Goal: Task Accomplishment & Management: Manage account settings

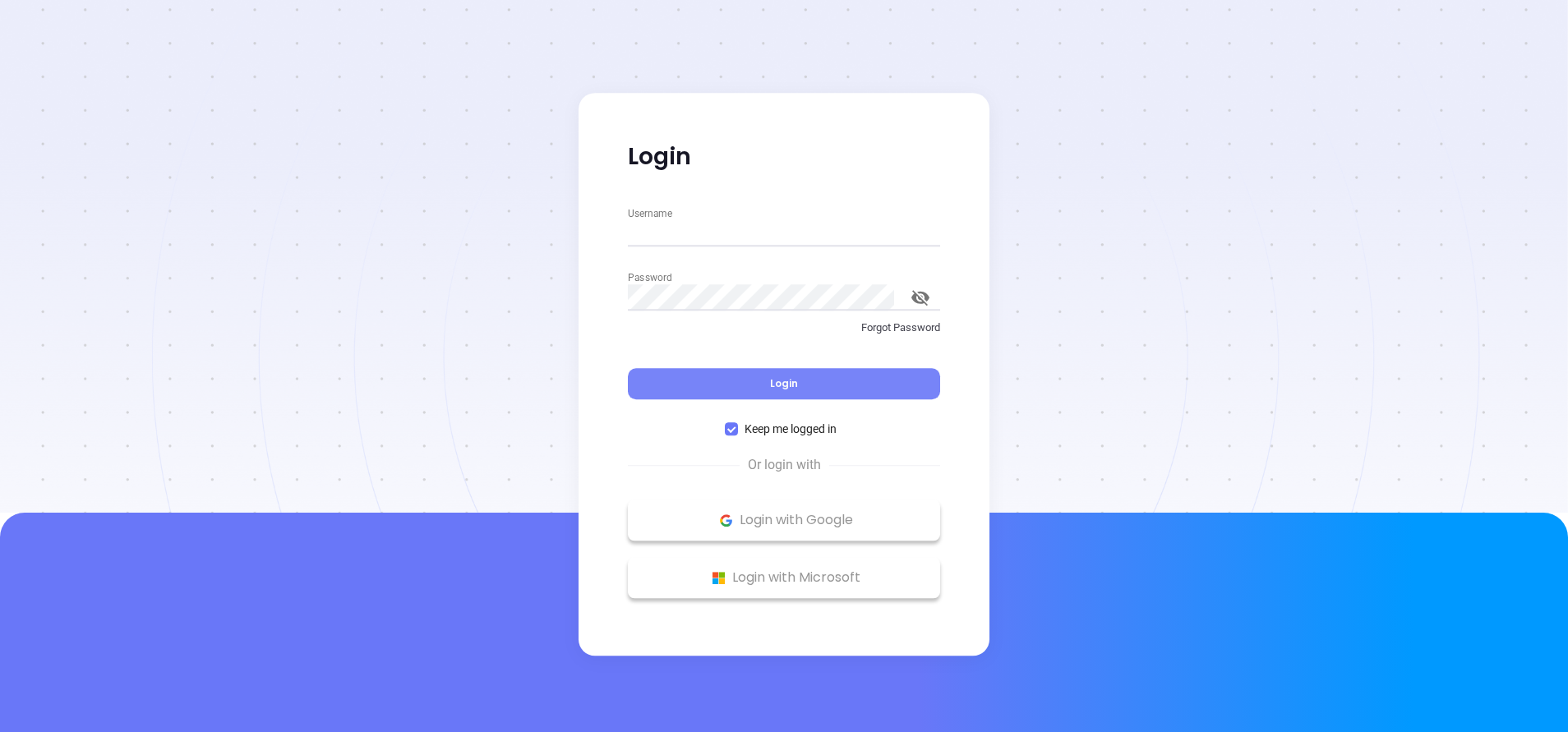
type input "[PERSON_NAME][EMAIL_ADDRESS][DOMAIN_NAME]"
click at [798, 379] on button "Login" at bounding box center [784, 383] width 312 height 31
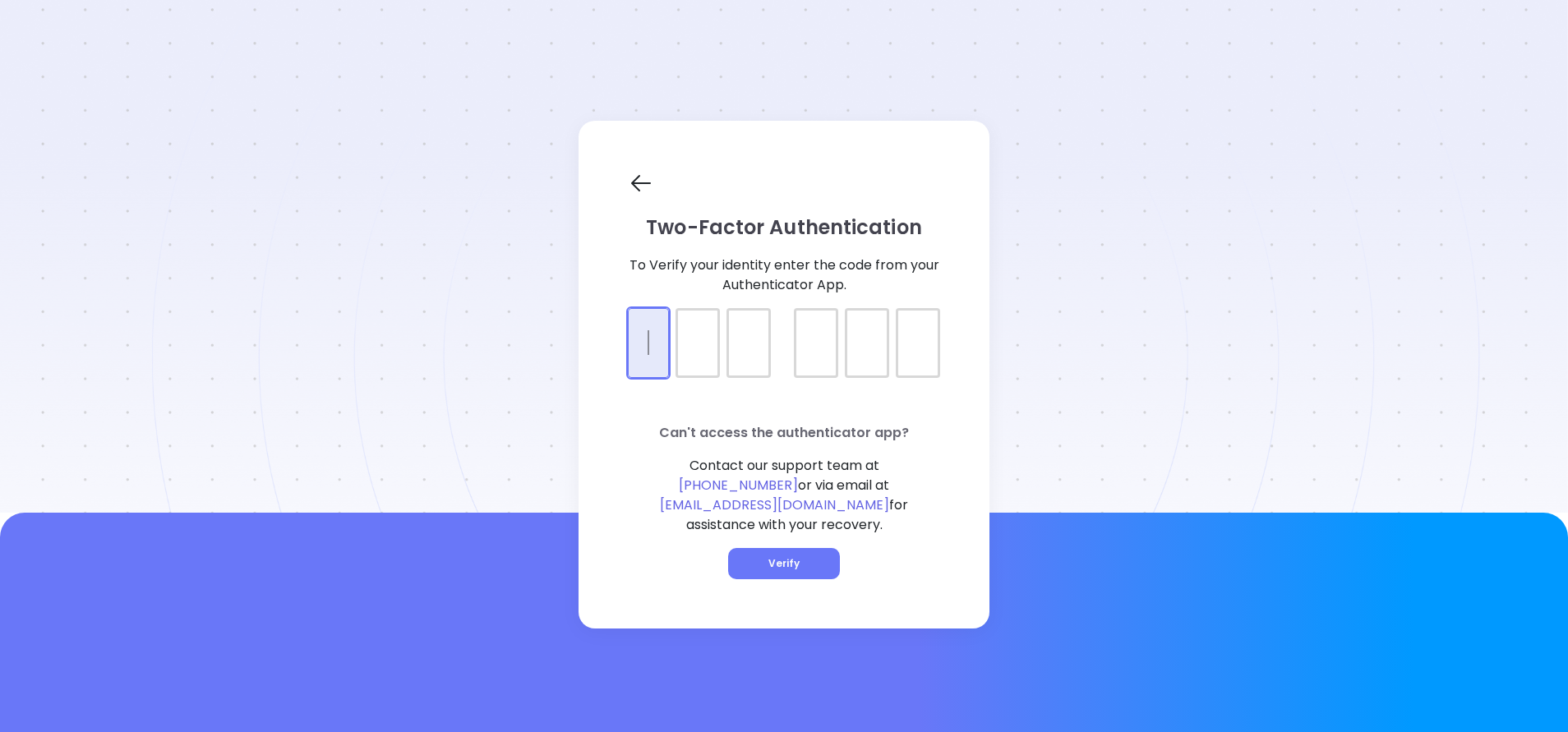
click at [662, 349] on div at bounding box center [784, 329] width 312 height 42
type input "506497"
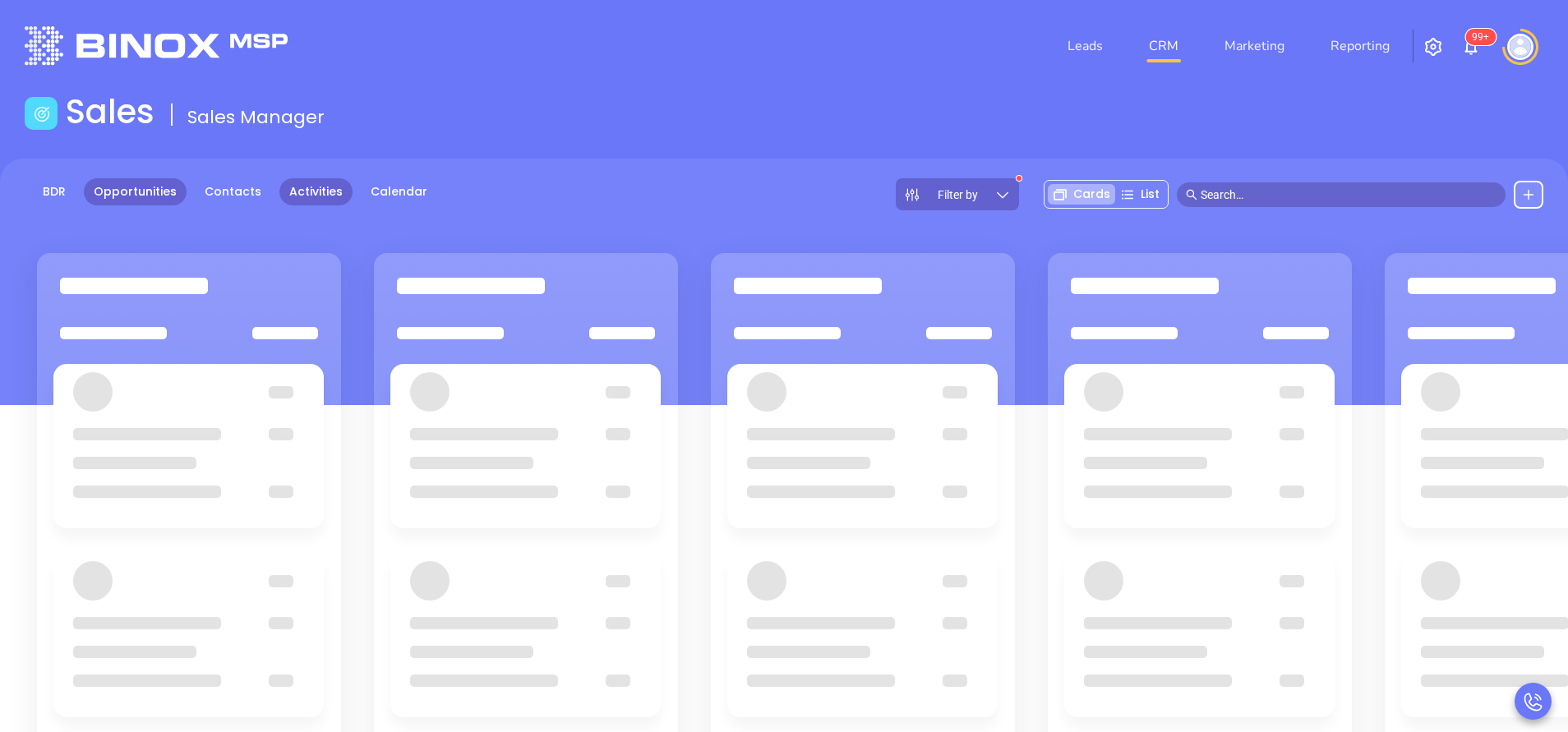
click at [305, 190] on link "Activities" at bounding box center [316, 191] width 74 height 27
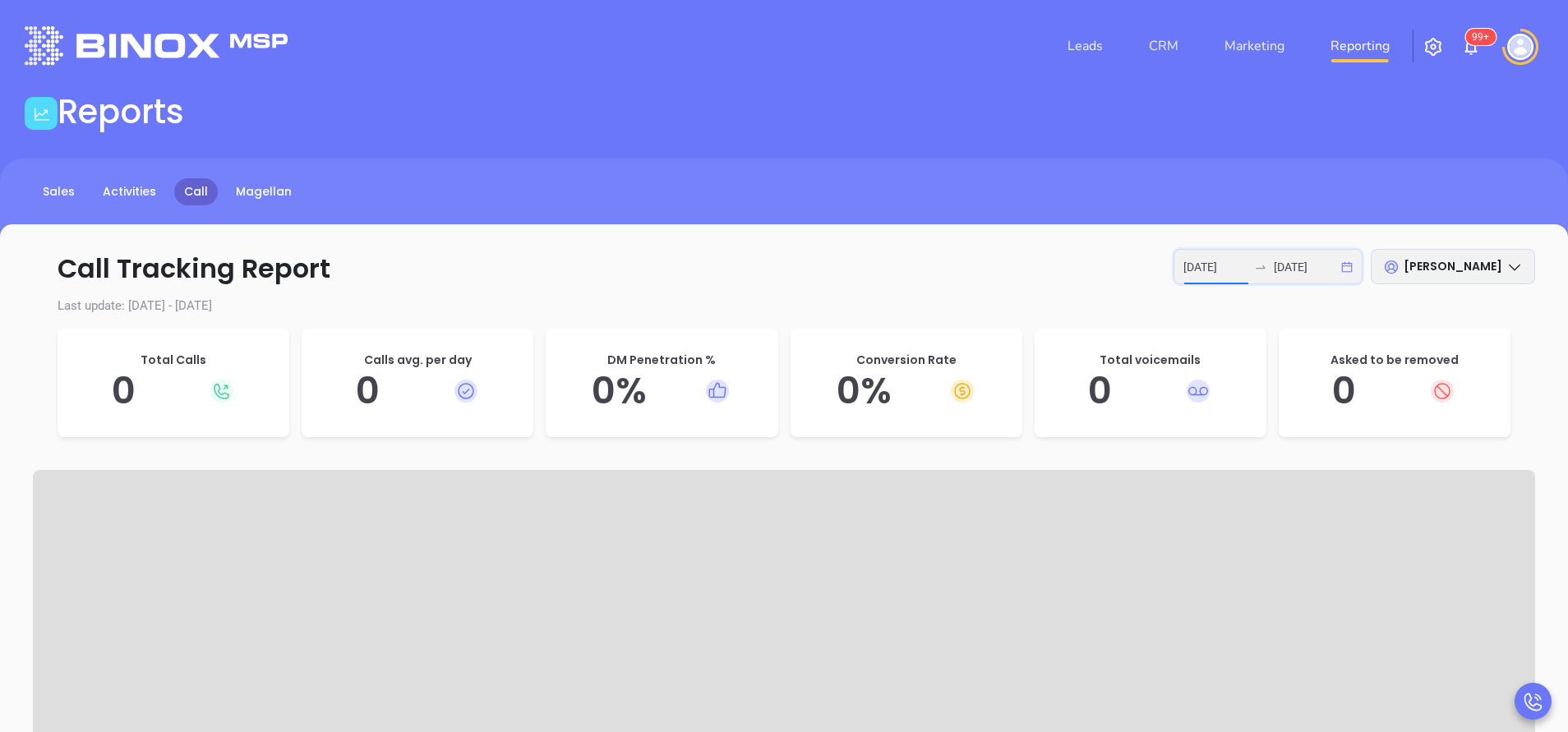
click at [1207, 271] on input "2025-10-06" at bounding box center [1216, 267] width 64 height 18
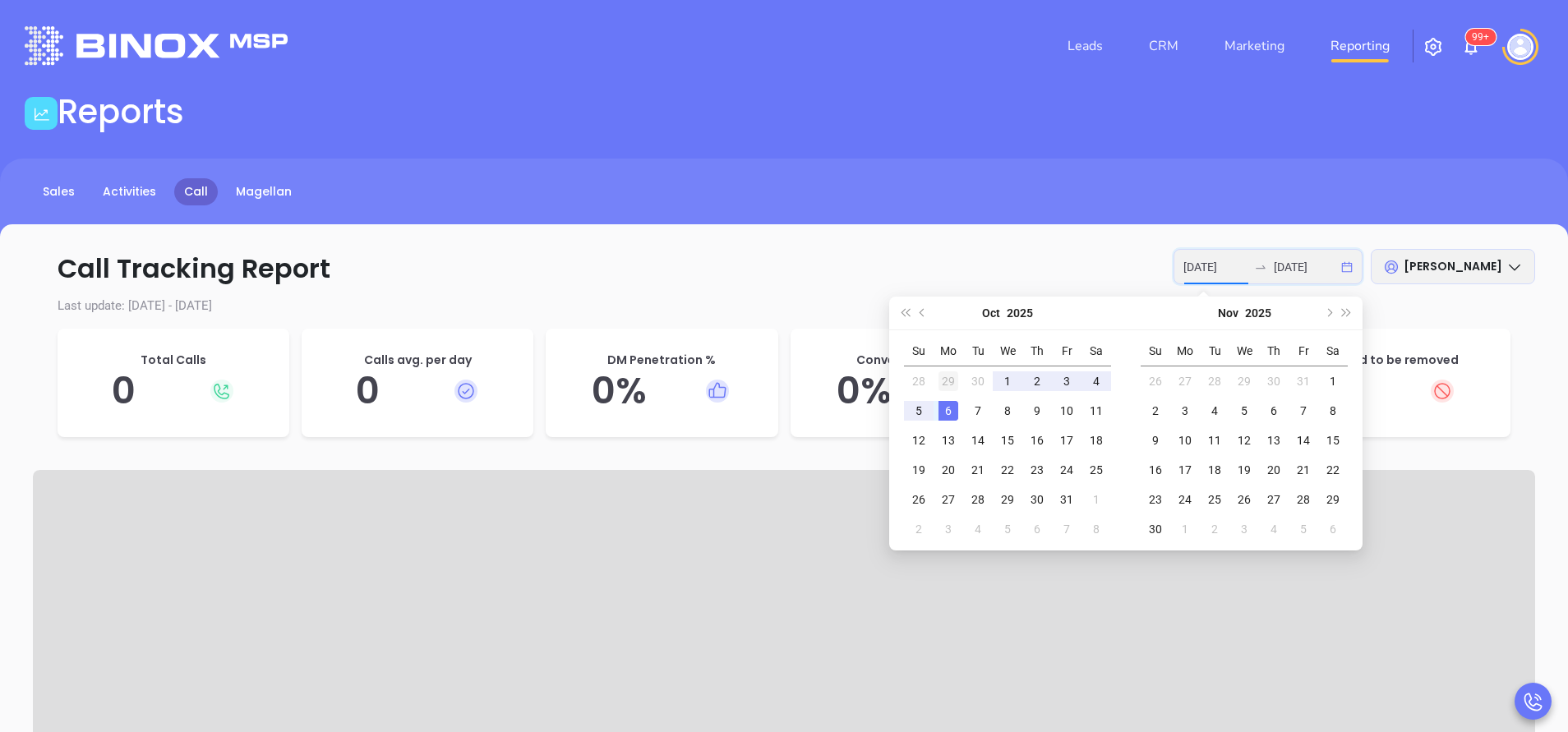
type input "2025-09-29"
click at [950, 376] on div "29" at bounding box center [948, 381] width 20 height 20
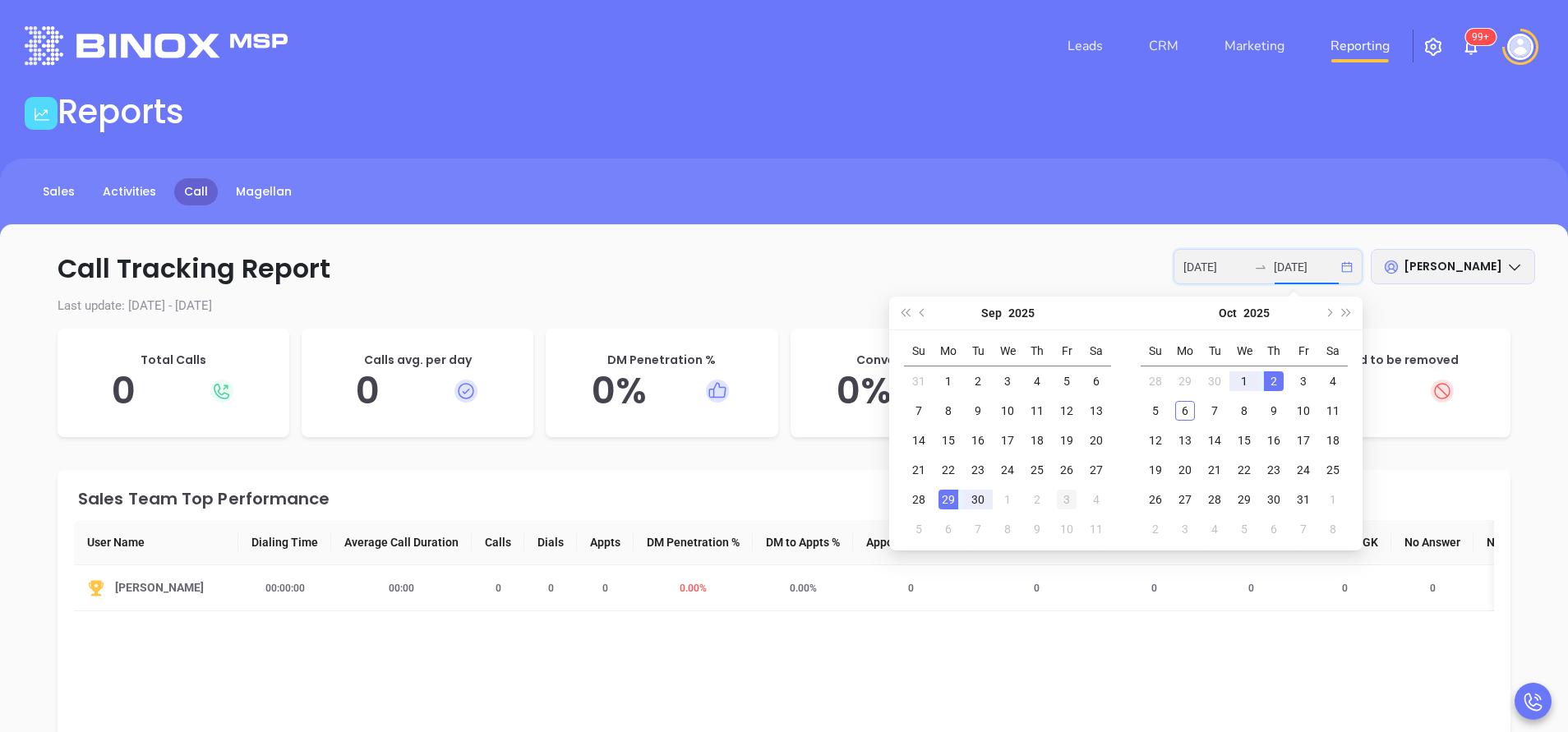
type input "2025-10-03"
click at [1071, 497] on div "3" at bounding box center [1066, 499] width 20 height 20
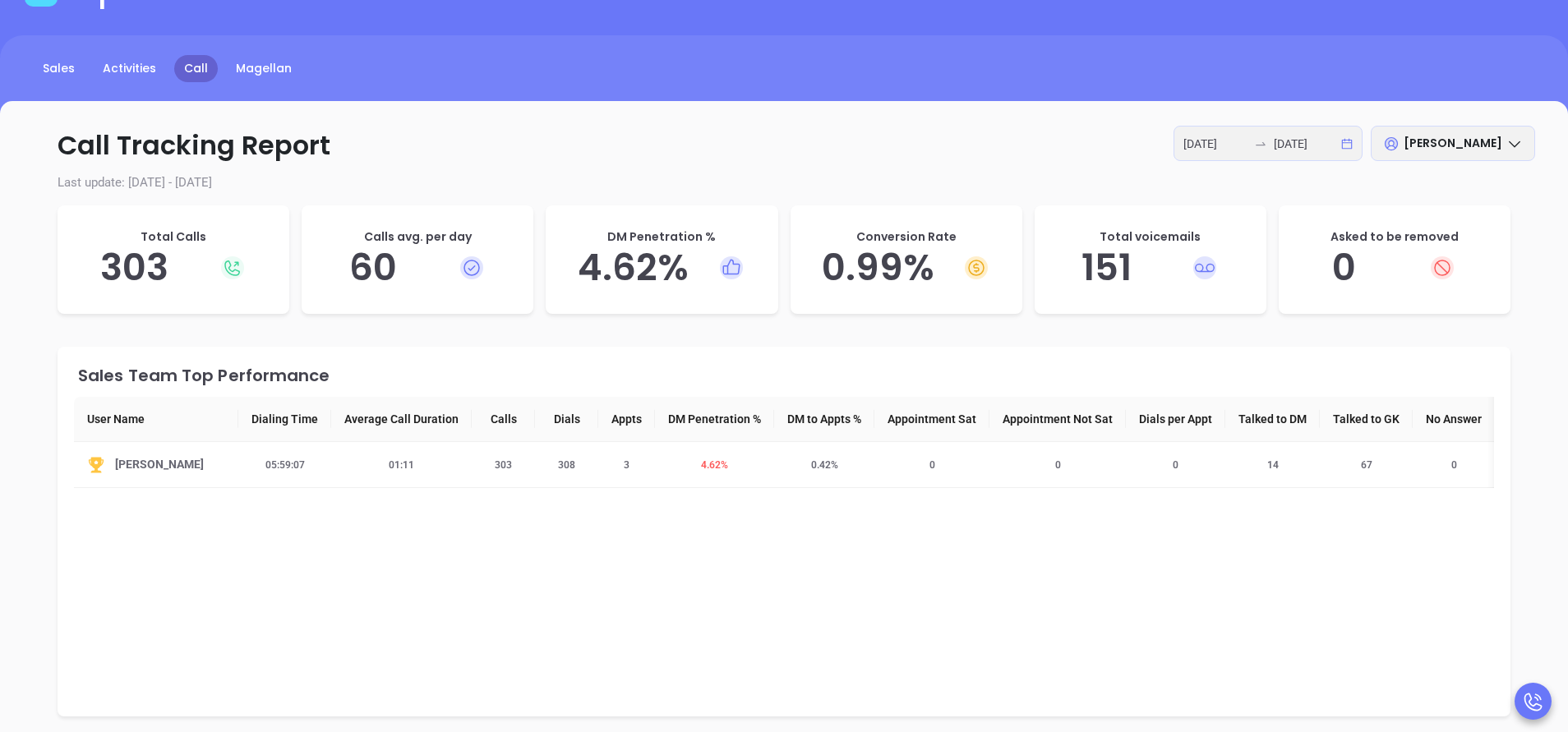
scroll to position [246, 0]
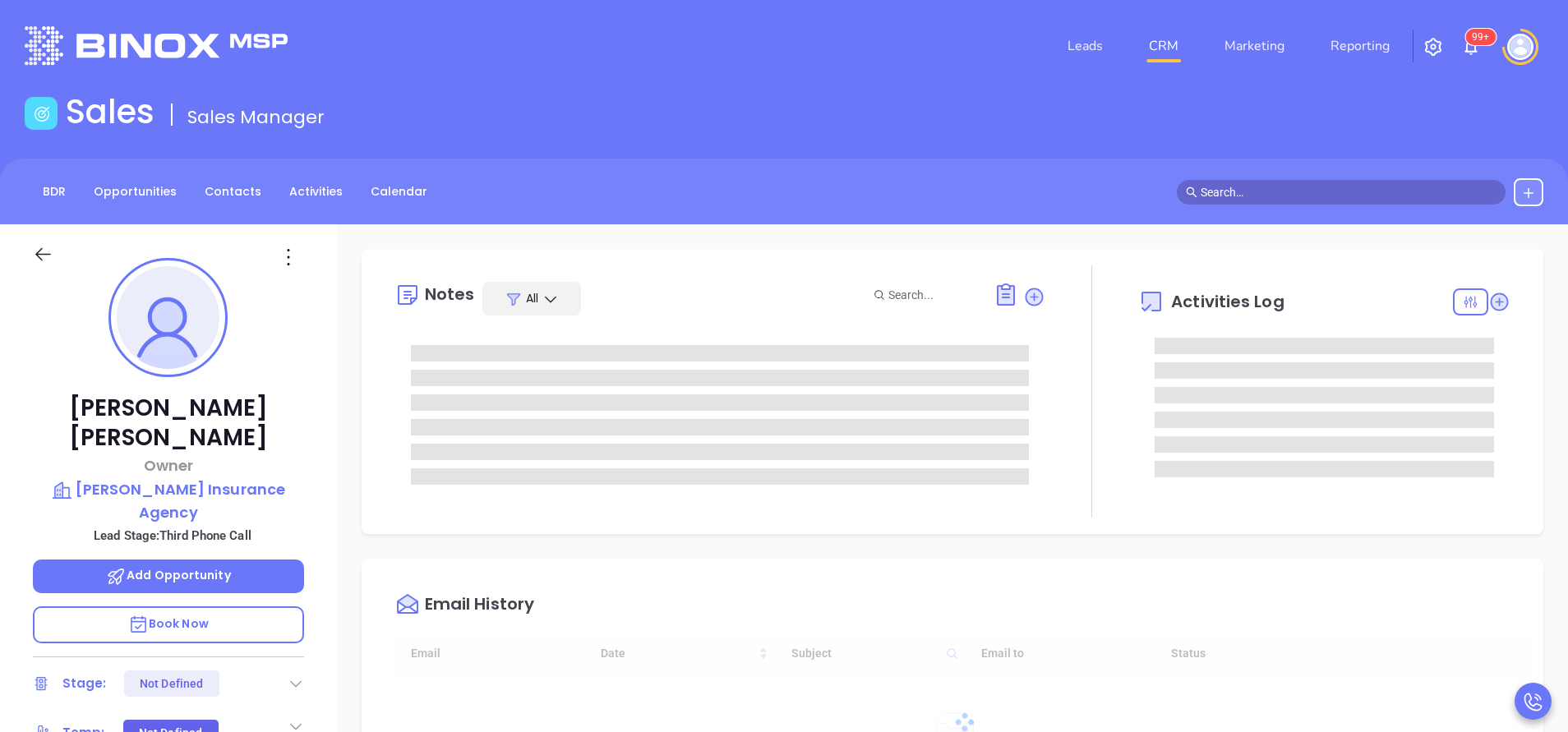
type input "[DATE]"
type input "[PERSON_NAME]"
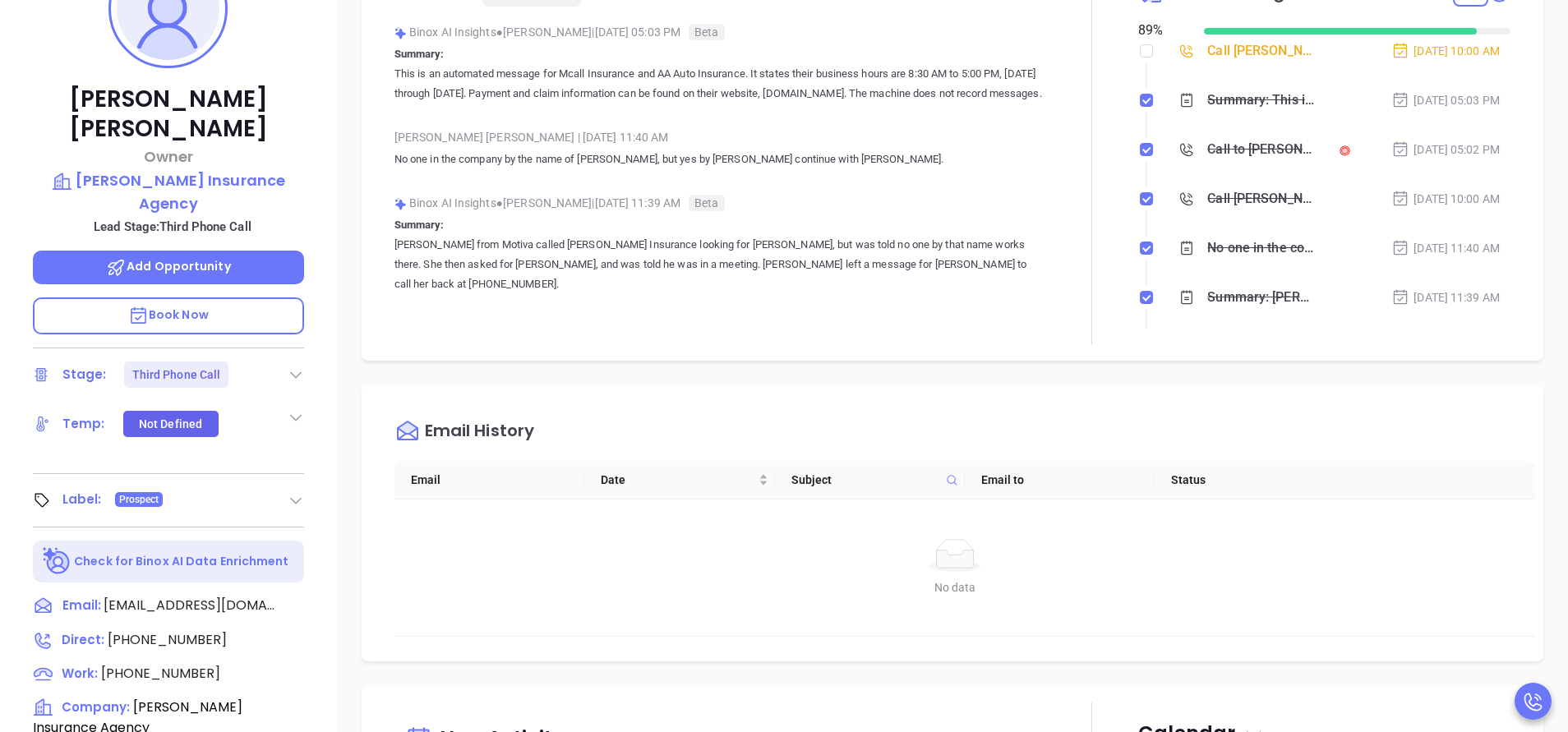
scroll to position [0, 0]
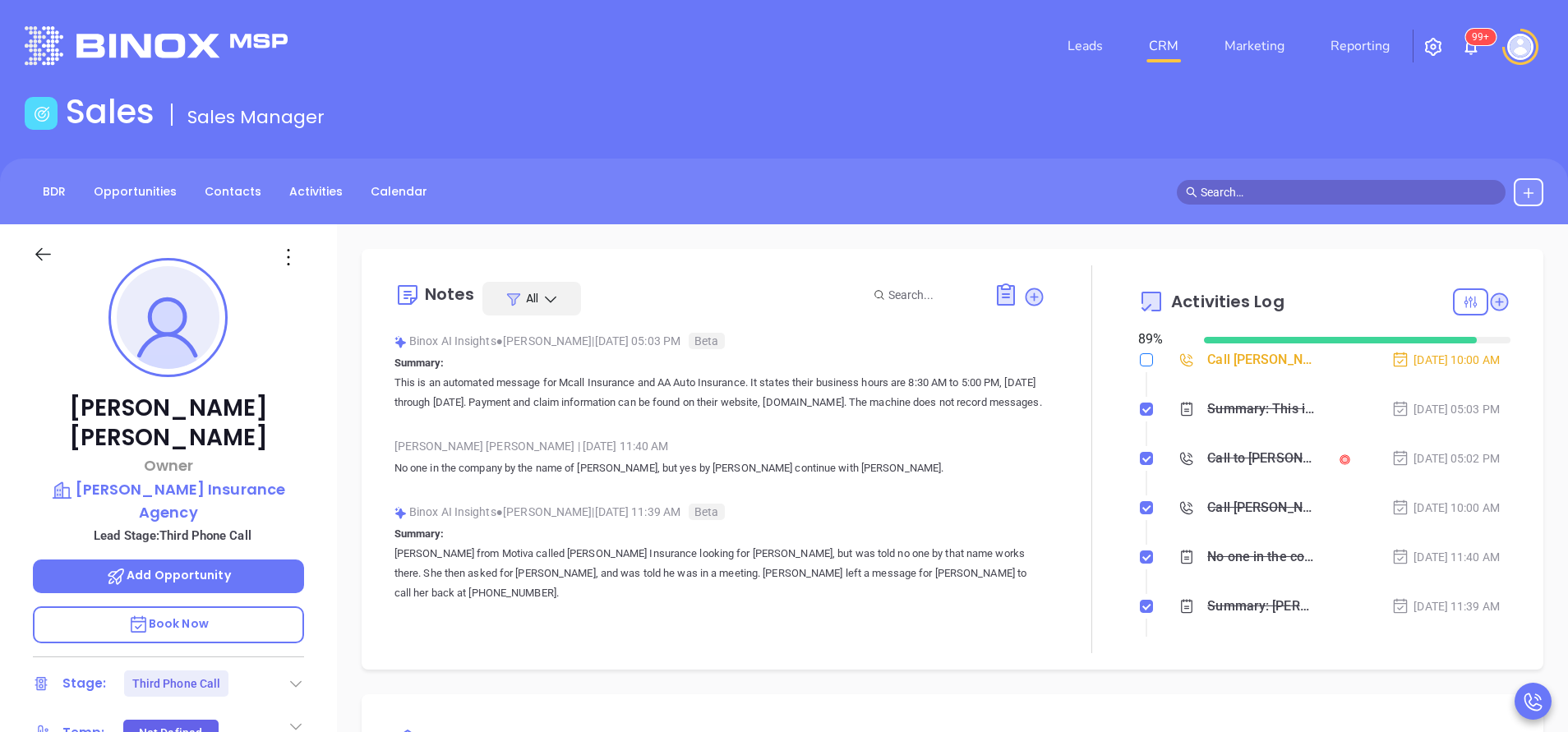
click at [1140, 357] on input "checkbox" at bounding box center [1146, 360] width 13 height 13
checkbox input "true"
click at [1356, 54] on link "Reporting" at bounding box center [1360, 45] width 73 height 33
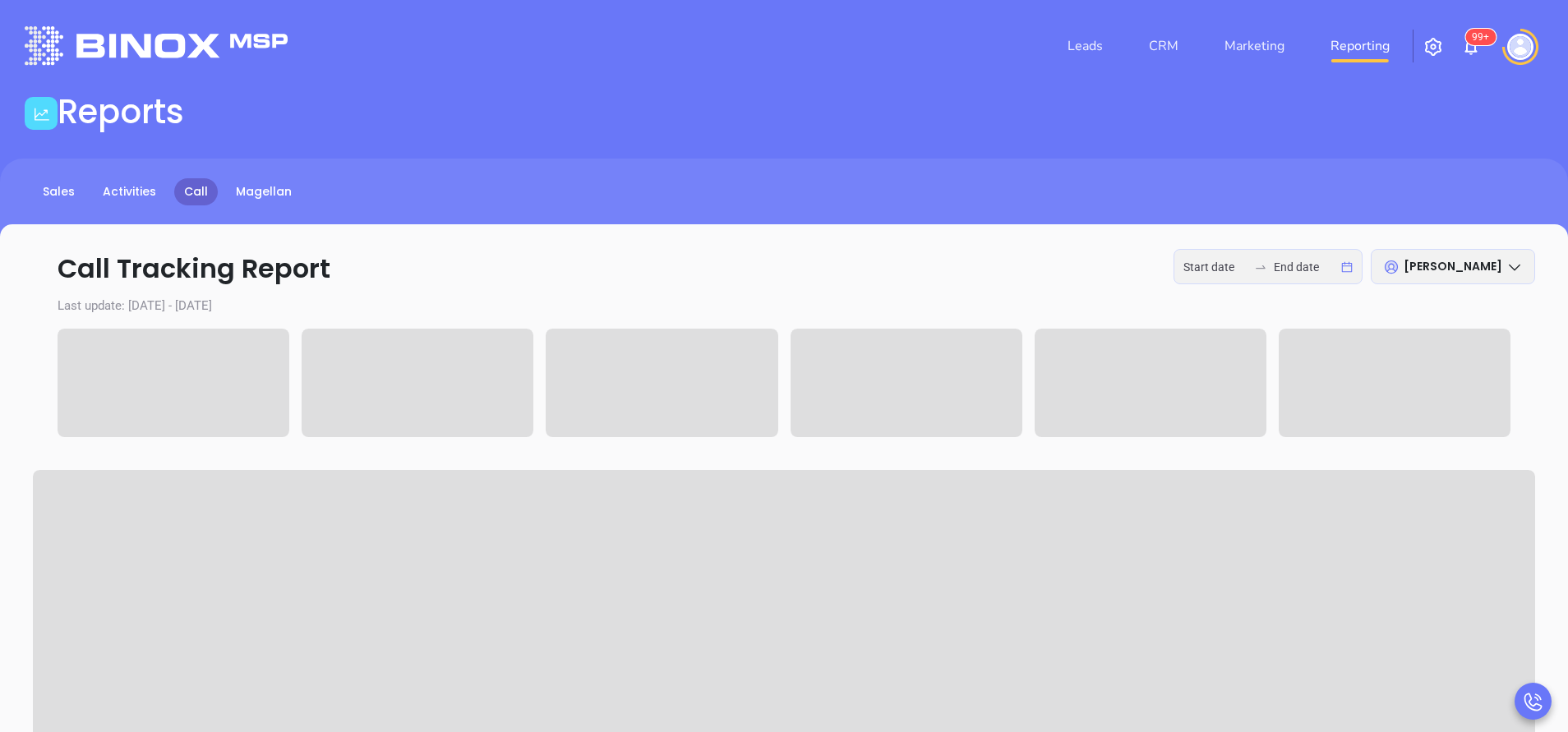
type input "2025-10-06"
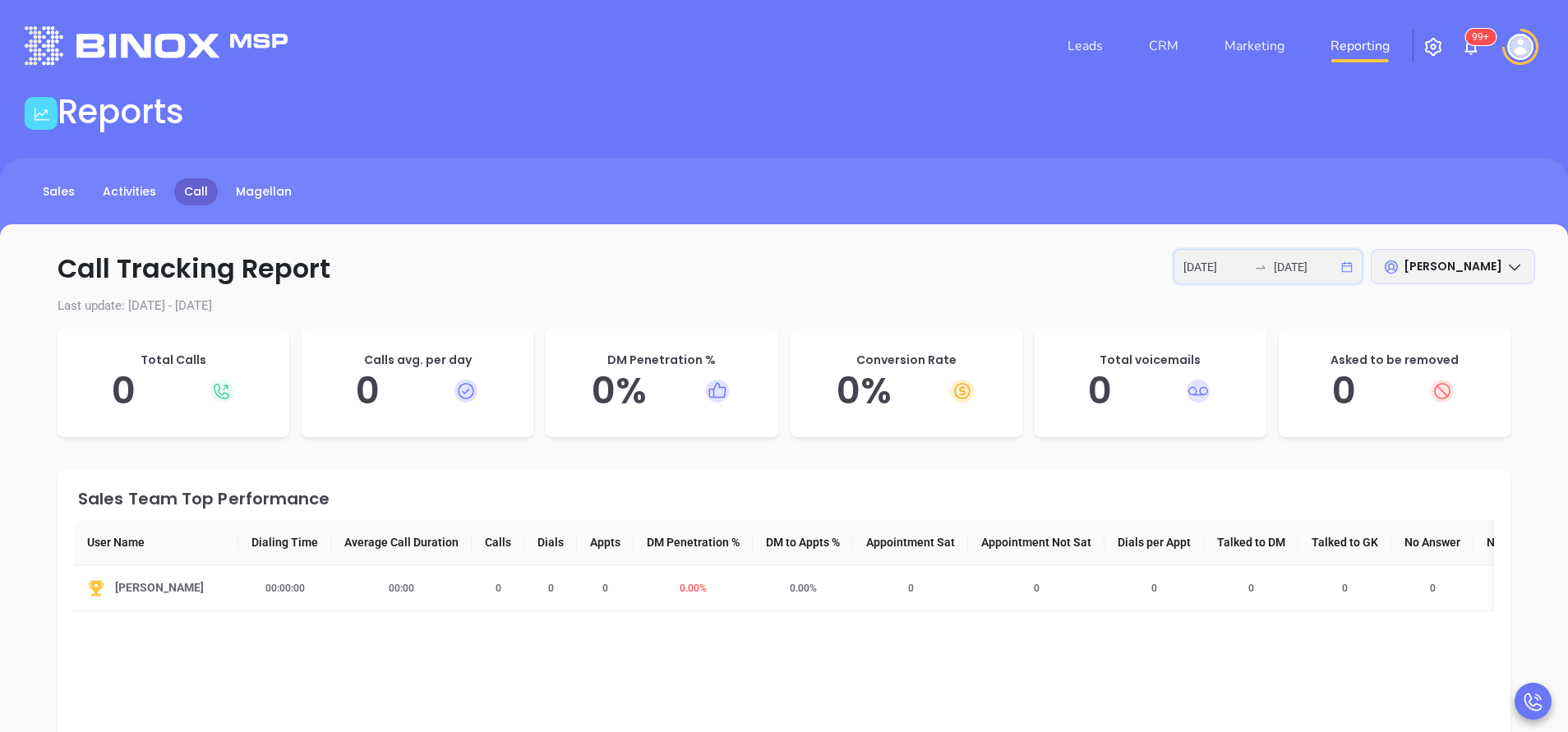
click at [1332, 266] on input "2025-10-06" at bounding box center [1306, 267] width 64 height 18
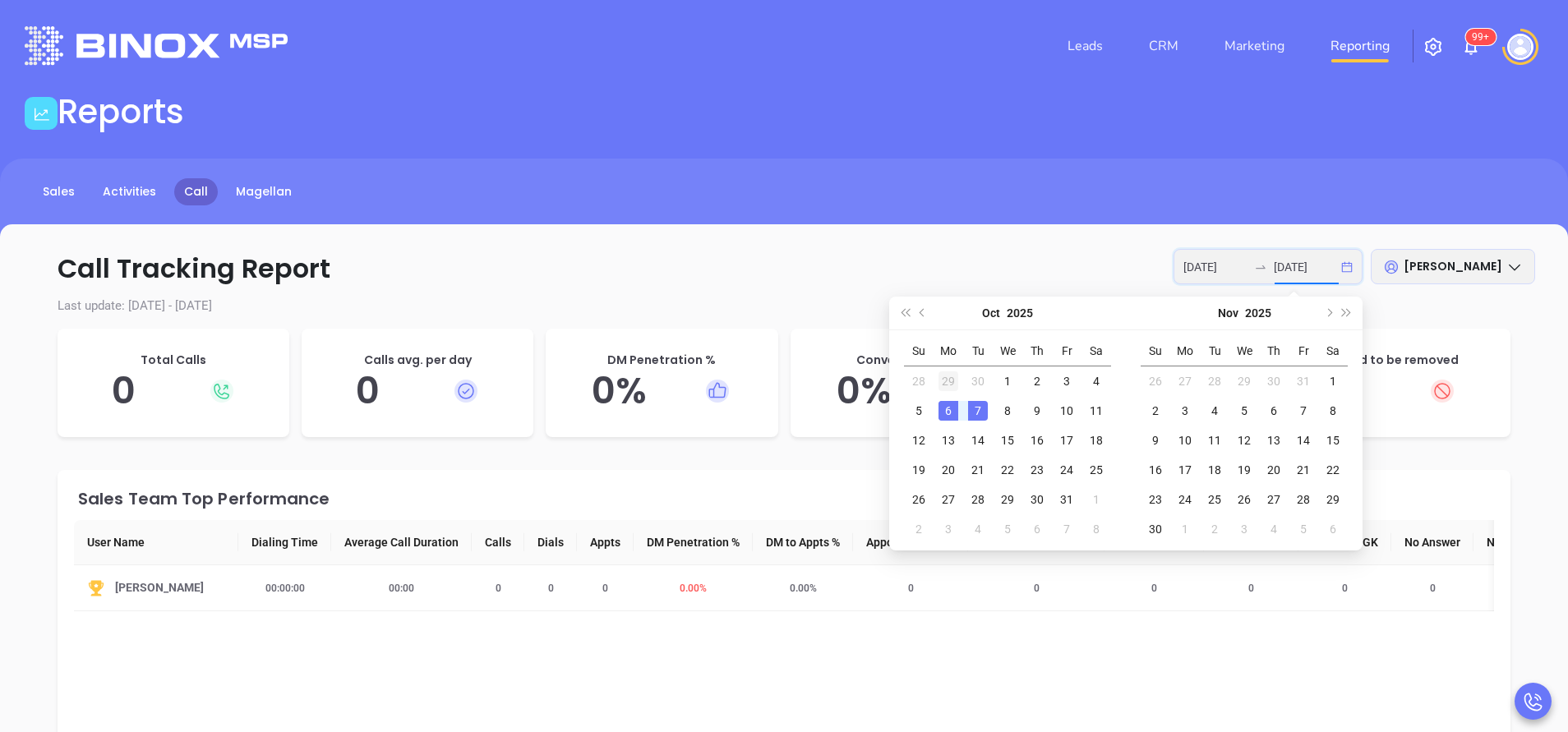
type input "2025-09-29"
click at [954, 375] on div "29" at bounding box center [948, 381] width 20 height 20
click at [1072, 498] on div "3" at bounding box center [1066, 499] width 20 height 20
type input "2025-09-29"
type input "2025-10-03"
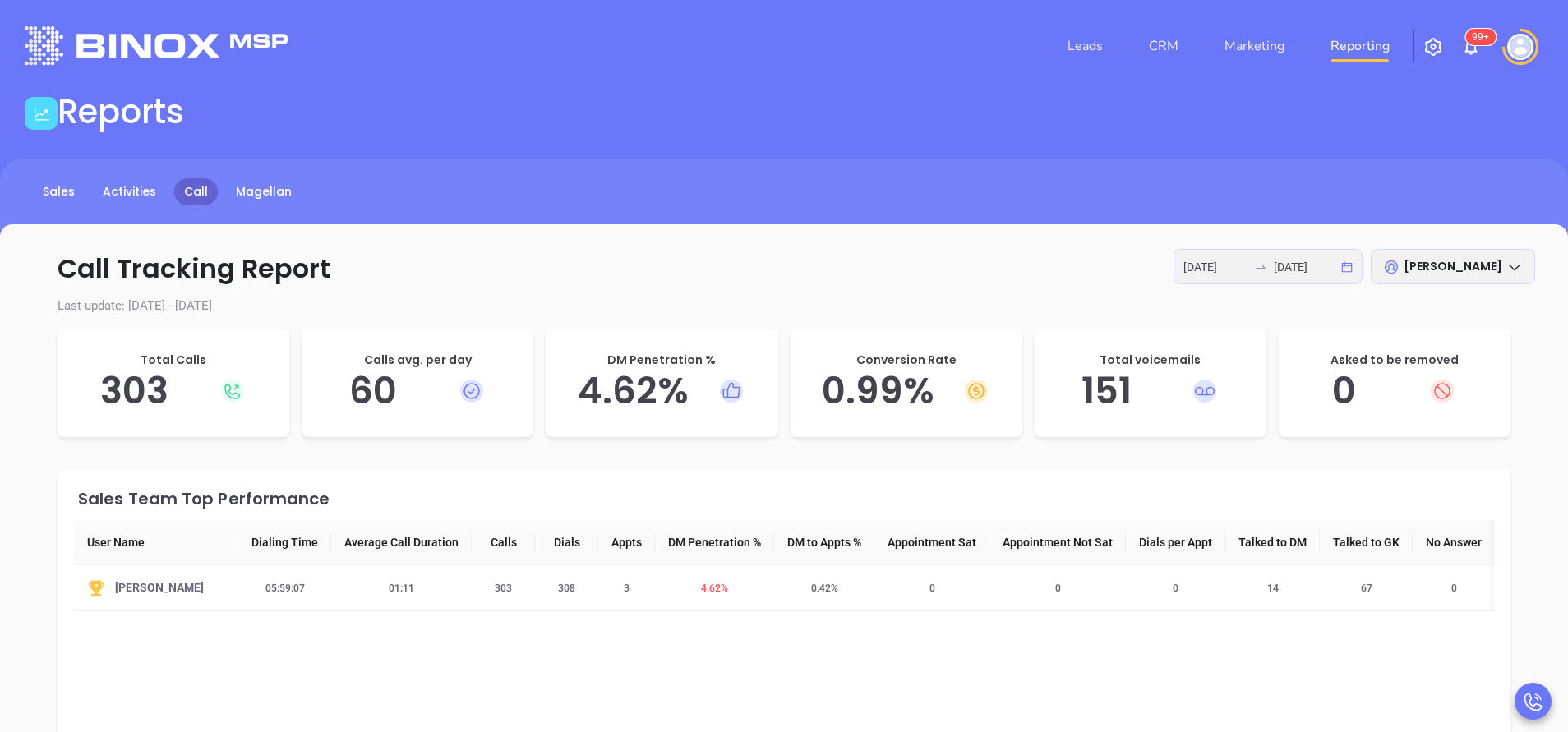
scroll to position [124, 0]
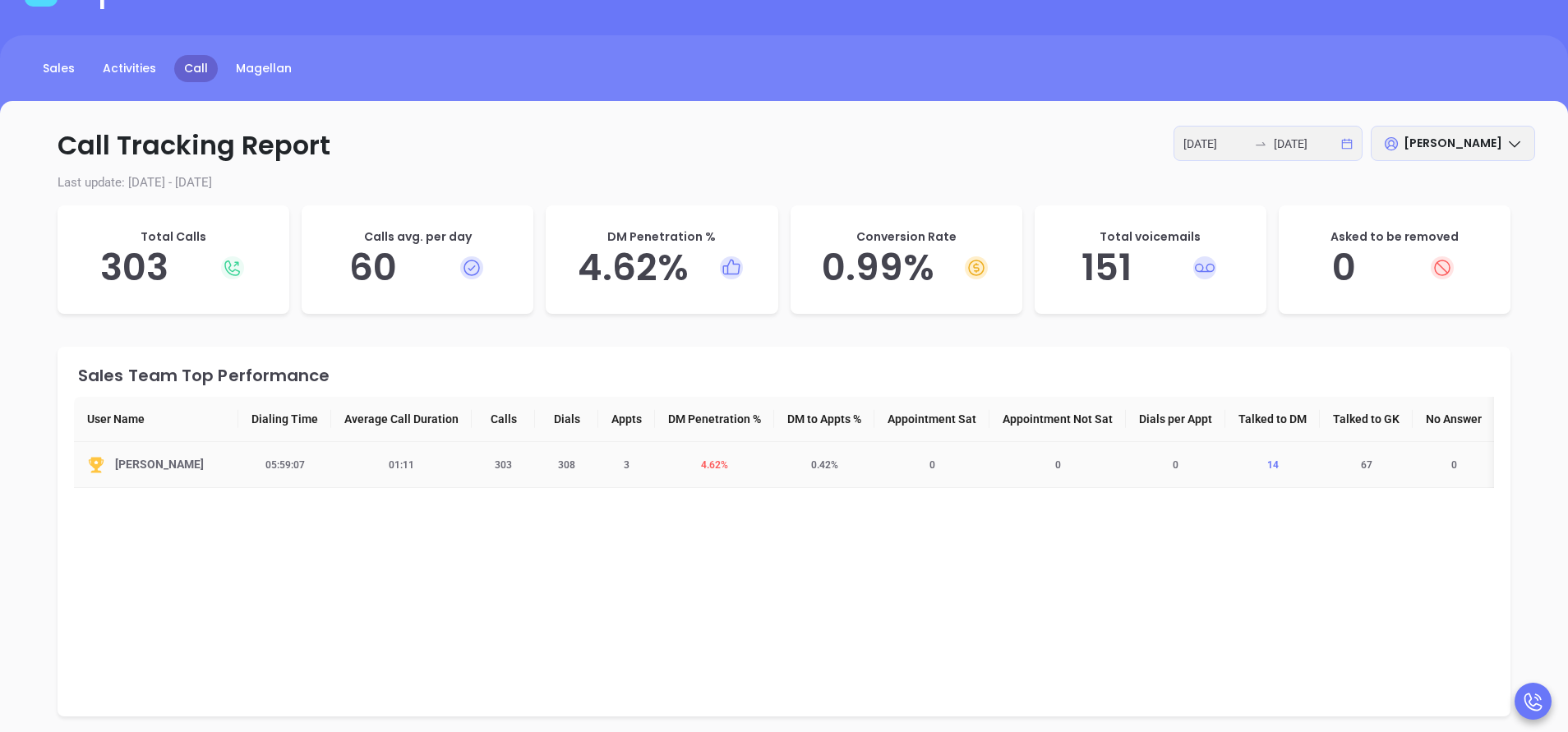
click at [1283, 465] on span "14" at bounding box center [1273, 465] width 31 height 11
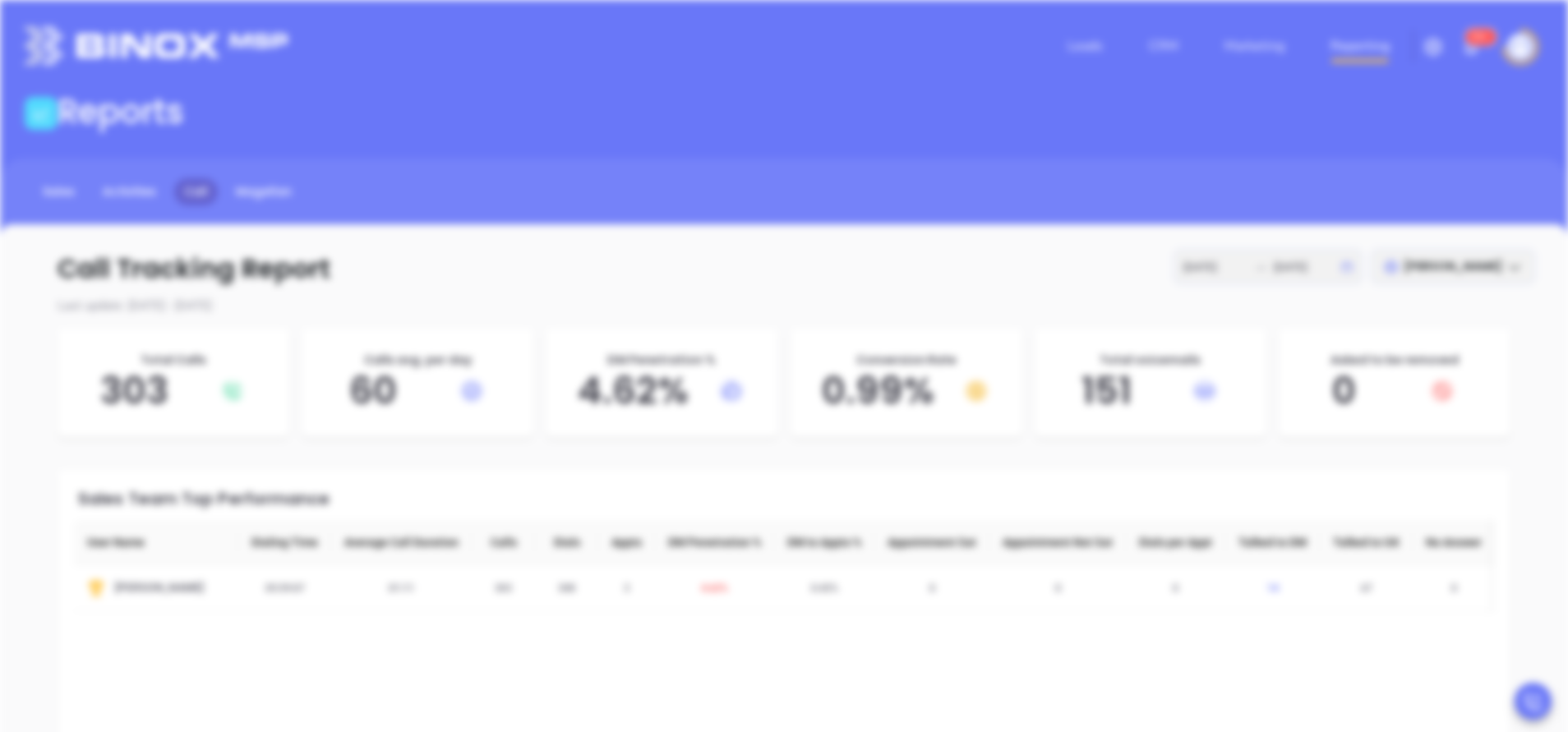
scroll to position [0, 0]
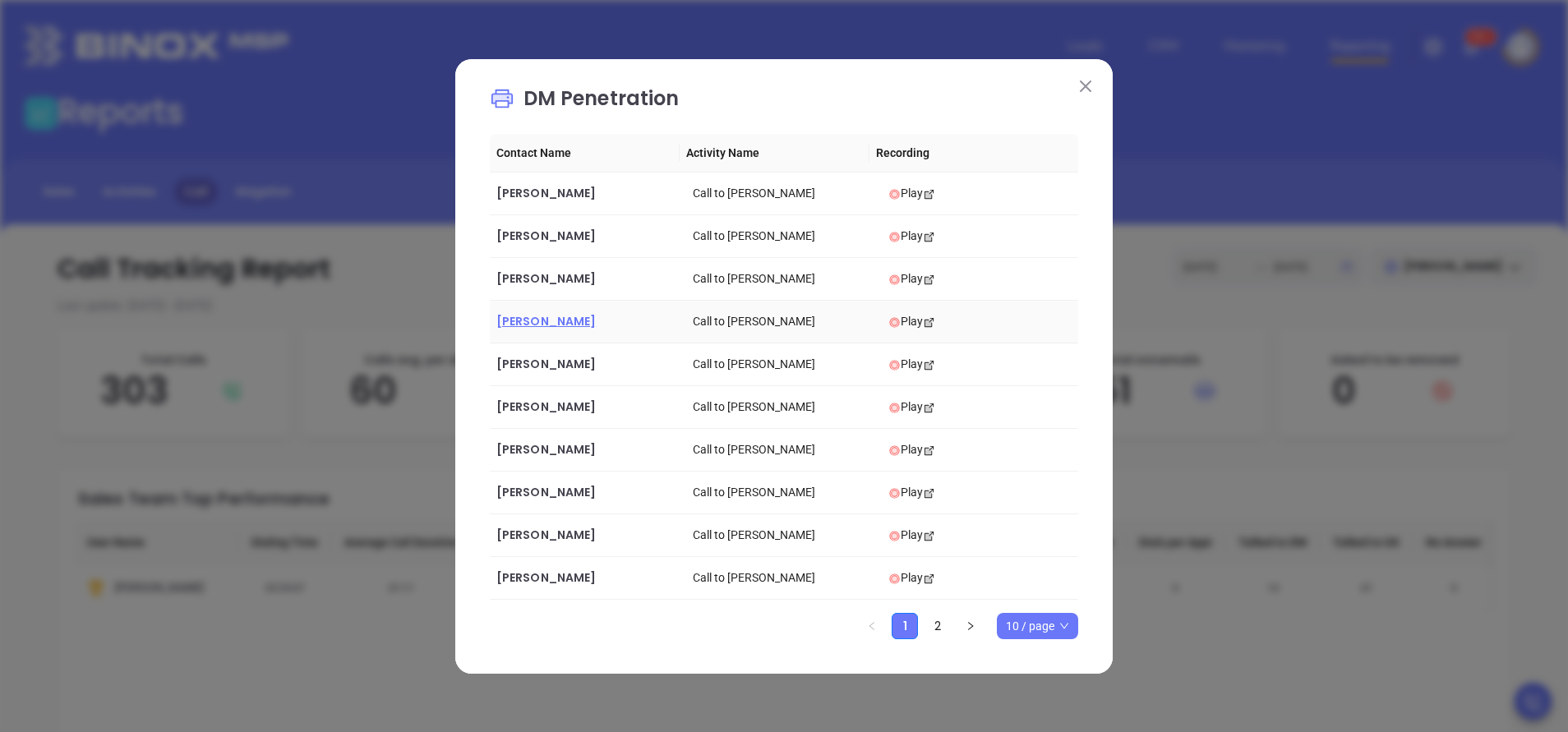
drag, startPoint x: 575, startPoint y: 323, endPoint x: 509, endPoint y: 323, distance: 66.0
click at [509, 323] on span "Matthew Sluiter" at bounding box center [545, 321] width 99 height 16
click at [575, 361] on span "Lawrence Litwack" at bounding box center [545, 363] width 99 height 16
drag, startPoint x: 545, startPoint y: 408, endPoint x: 518, endPoint y: 406, distance: 27.1
click at [518, 406] on span "Scott Taylor" at bounding box center [545, 407] width 99 height 16
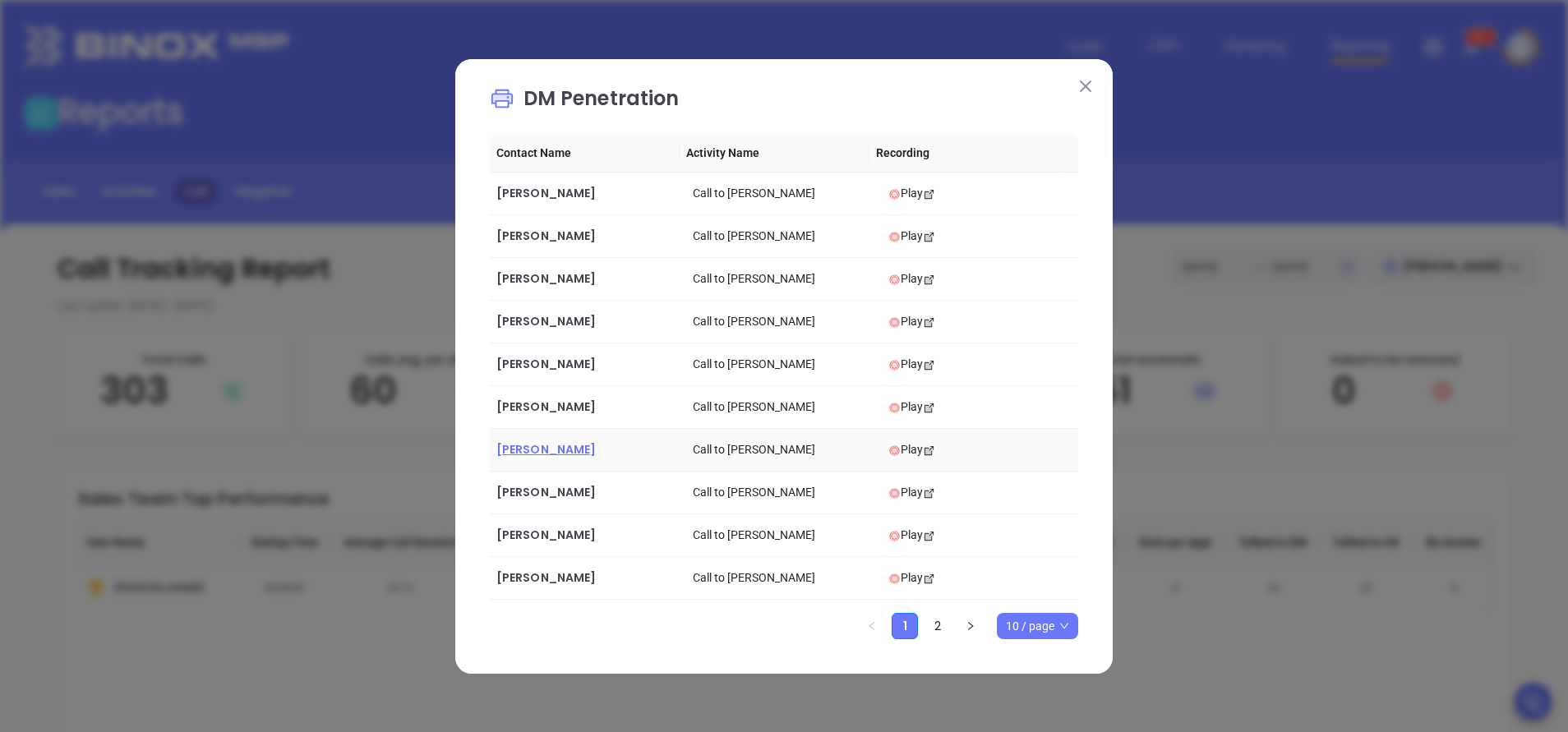
click at [549, 455] on span "Steven Spiro" at bounding box center [545, 449] width 99 height 16
click at [555, 490] on span "Shawn Allen" at bounding box center [545, 491] width 99 height 16
click at [564, 534] on span "Thomas F. Bagley" at bounding box center [545, 534] width 99 height 16
click at [562, 576] on span "Sean Coleman" at bounding box center [545, 577] width 99 height 16
click at [1086, 86] on img at bounding box center [1086, 86] width 11 height 11
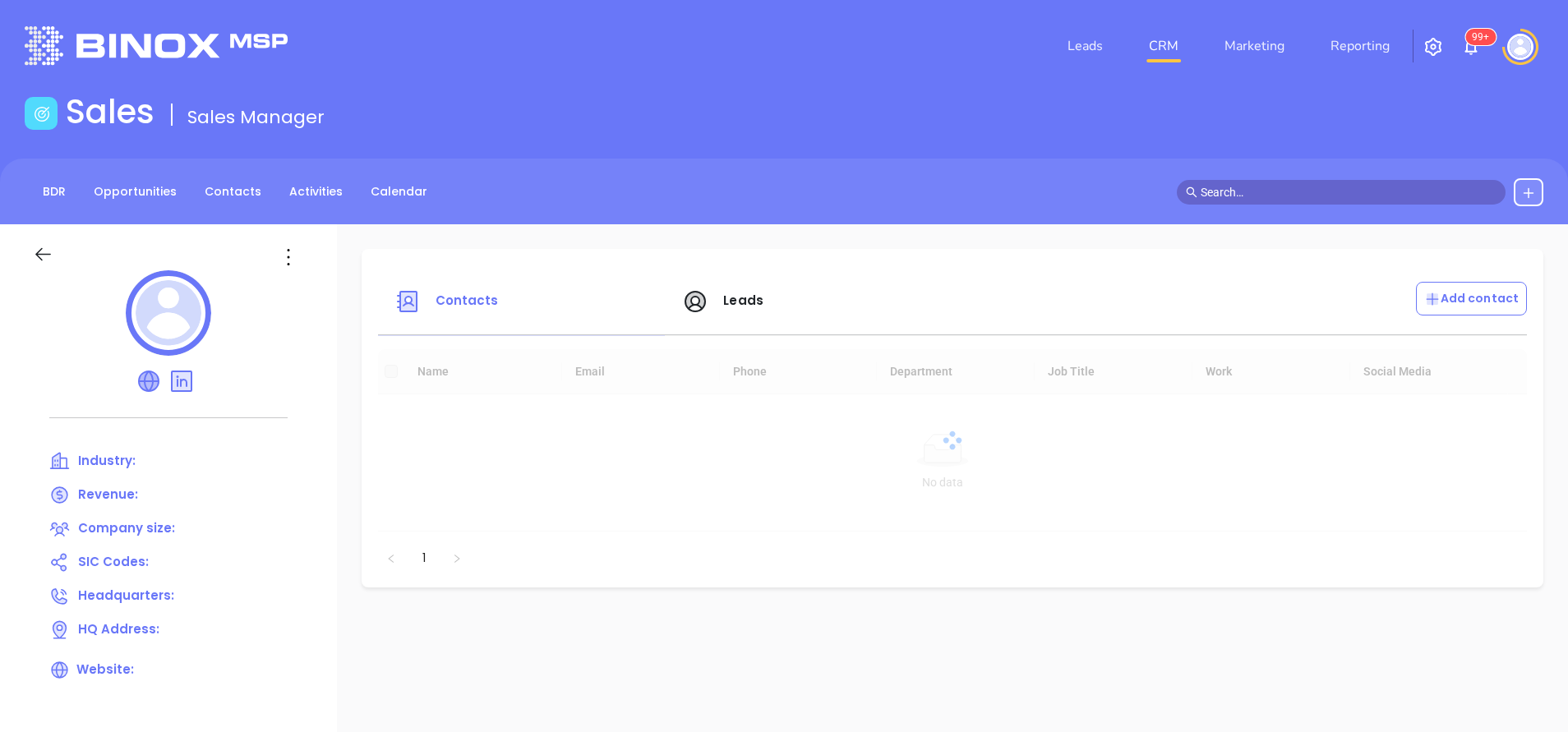
click at [149, 379] on icon at bounding box center [148, 381] width 20 height 20
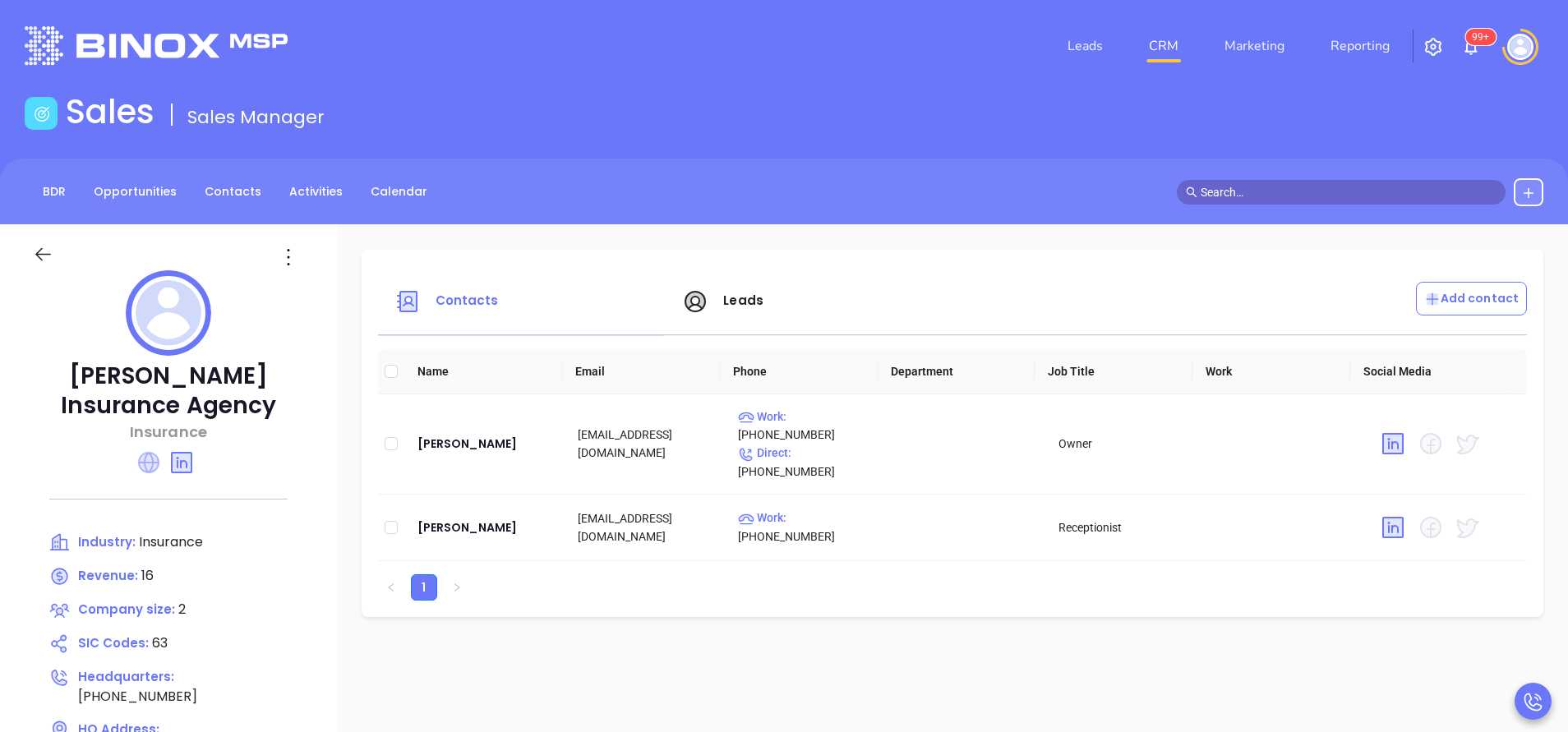
click at [140, 462] on icon at bounding box center [148, 462] width 22 height 22
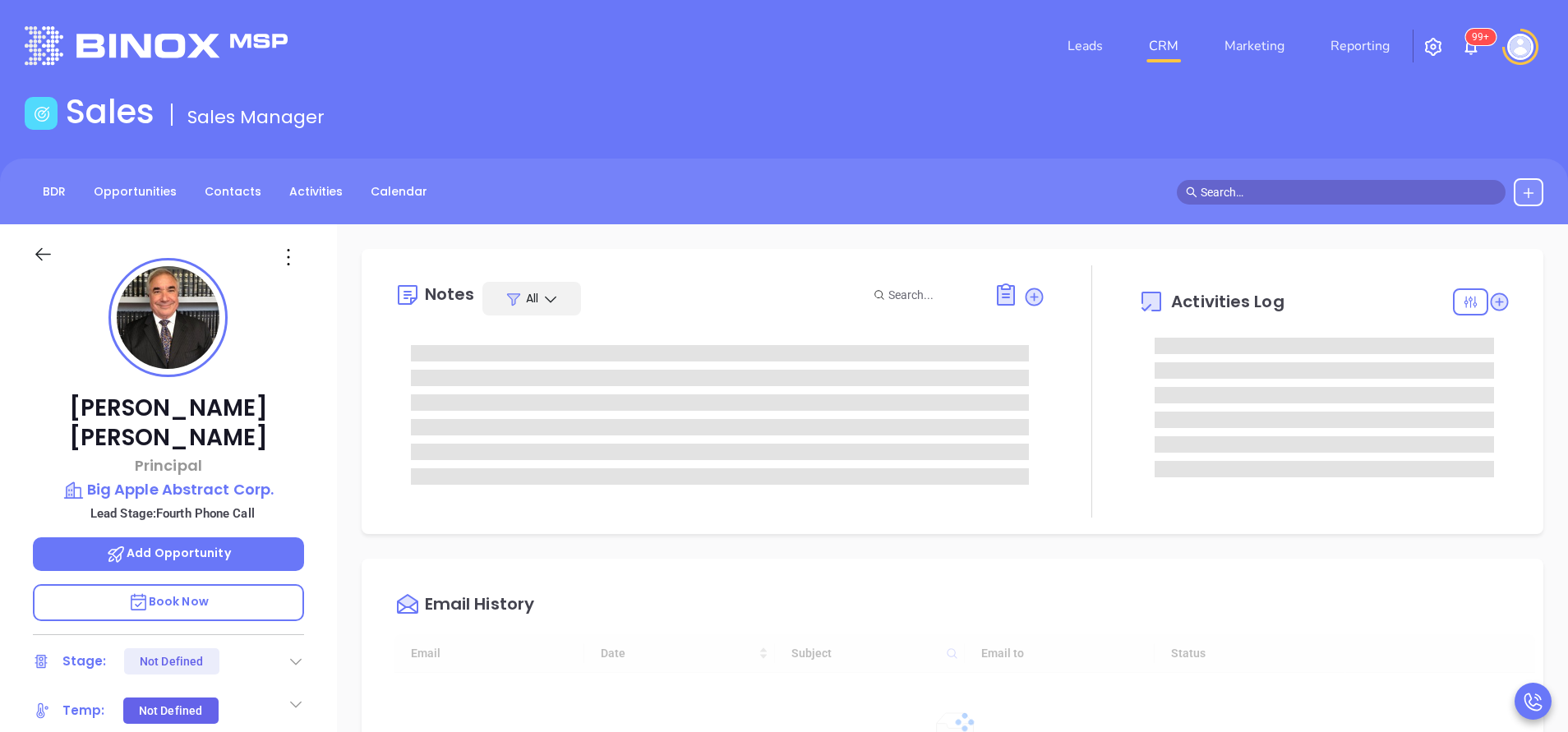
type input "[DATE]"
type input "[PERSON_NAME]"
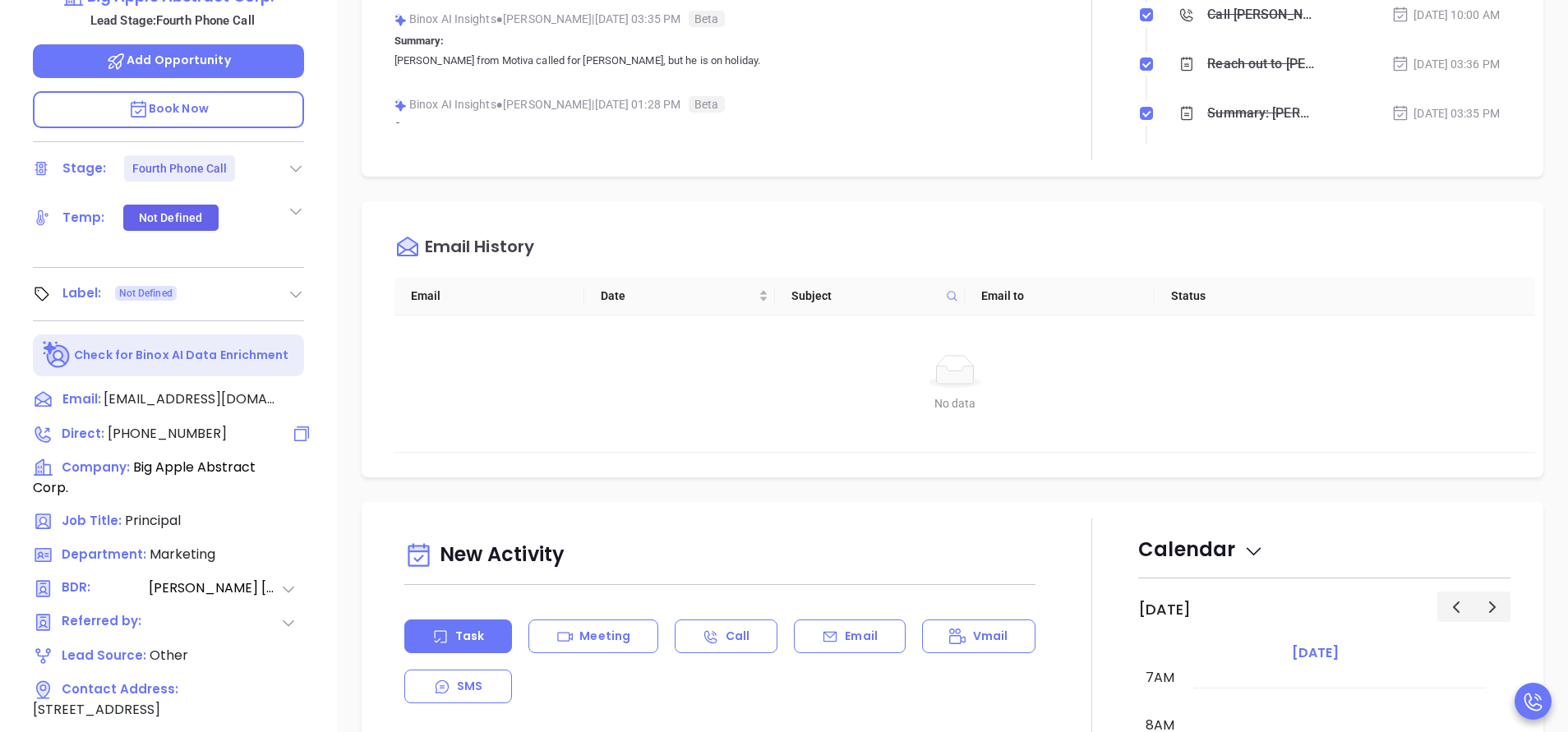
scroll to position [0, 0]
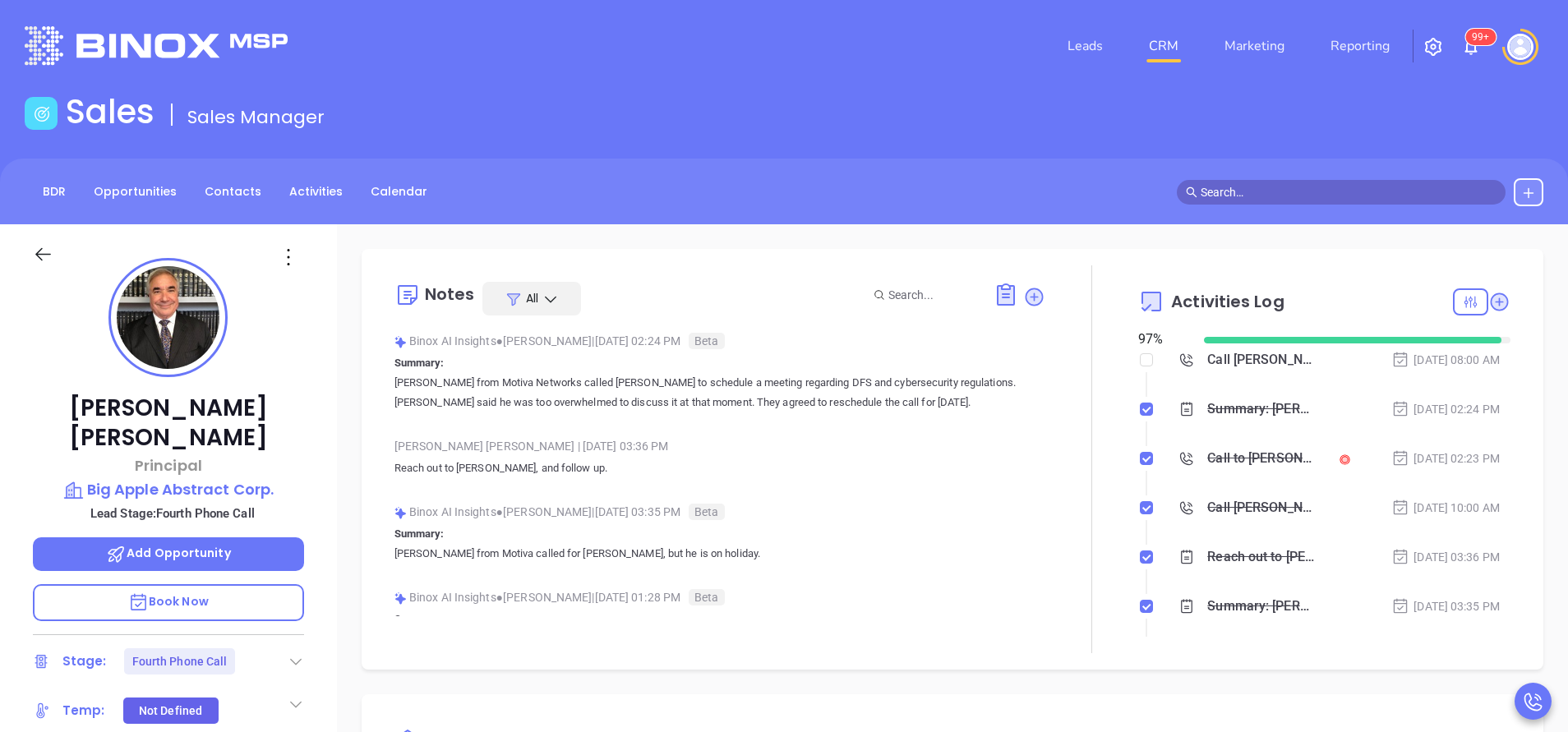
click at [1208, 457] on div "Call to [PERSON_NAME]" at bounding box center [1261, 458] width 108 height 25
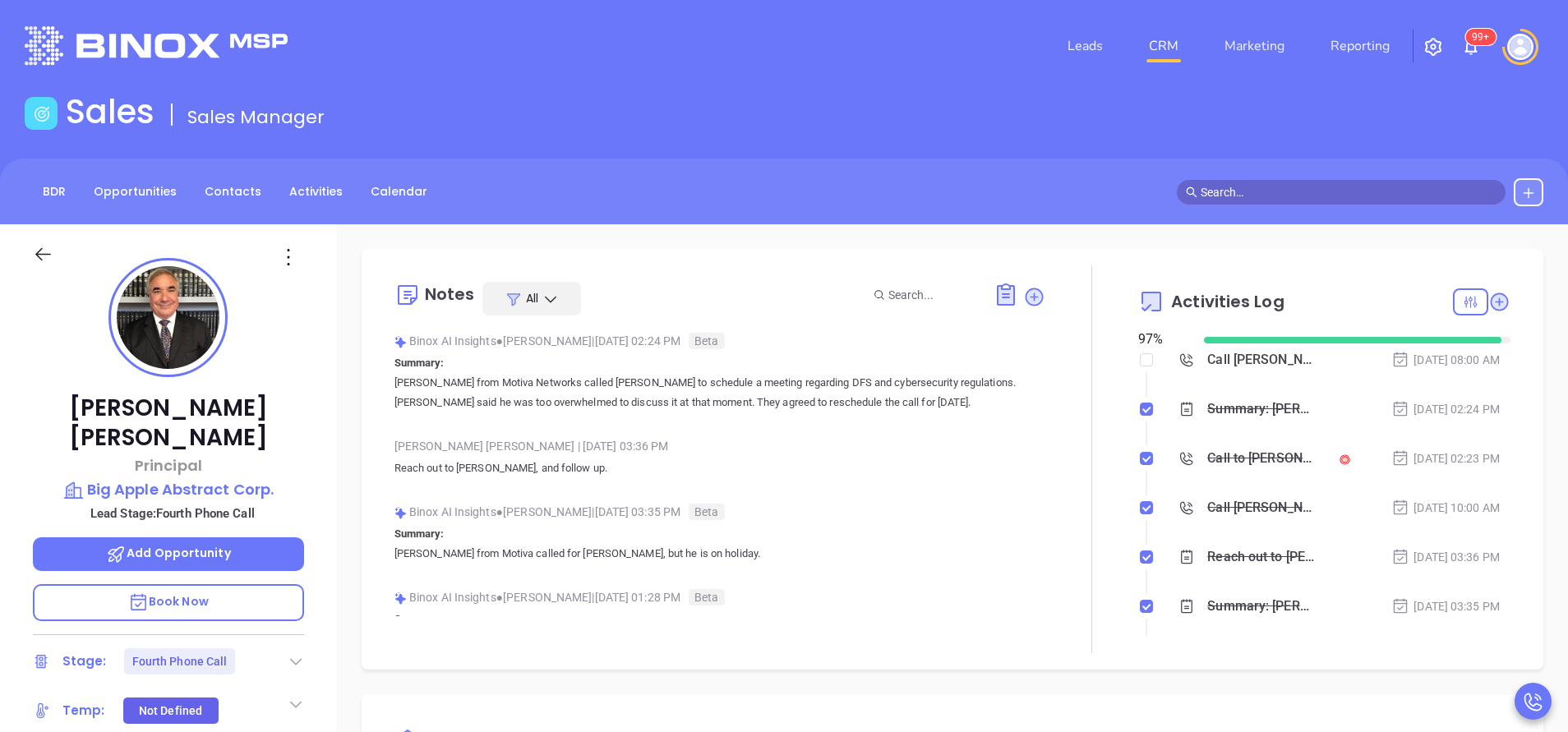
click at [759, 151] on main "Sales Sales Manager BDR Opportunities Contacts Activities Calendar Call Now Cal…" at bounding box center [784, 616] width 1568 height 1048
drag, startPoint x: 792, startPoint y: 116, endPoint x: 816, endPoint y: 66, distance: 55.5
click at [816, 66] on div "Leads CRM Marketing Reporting 99+ Financial Leads Leads Sales Sales Manager BDR…" at bounding box center [784, 570] width 1568 height 1140
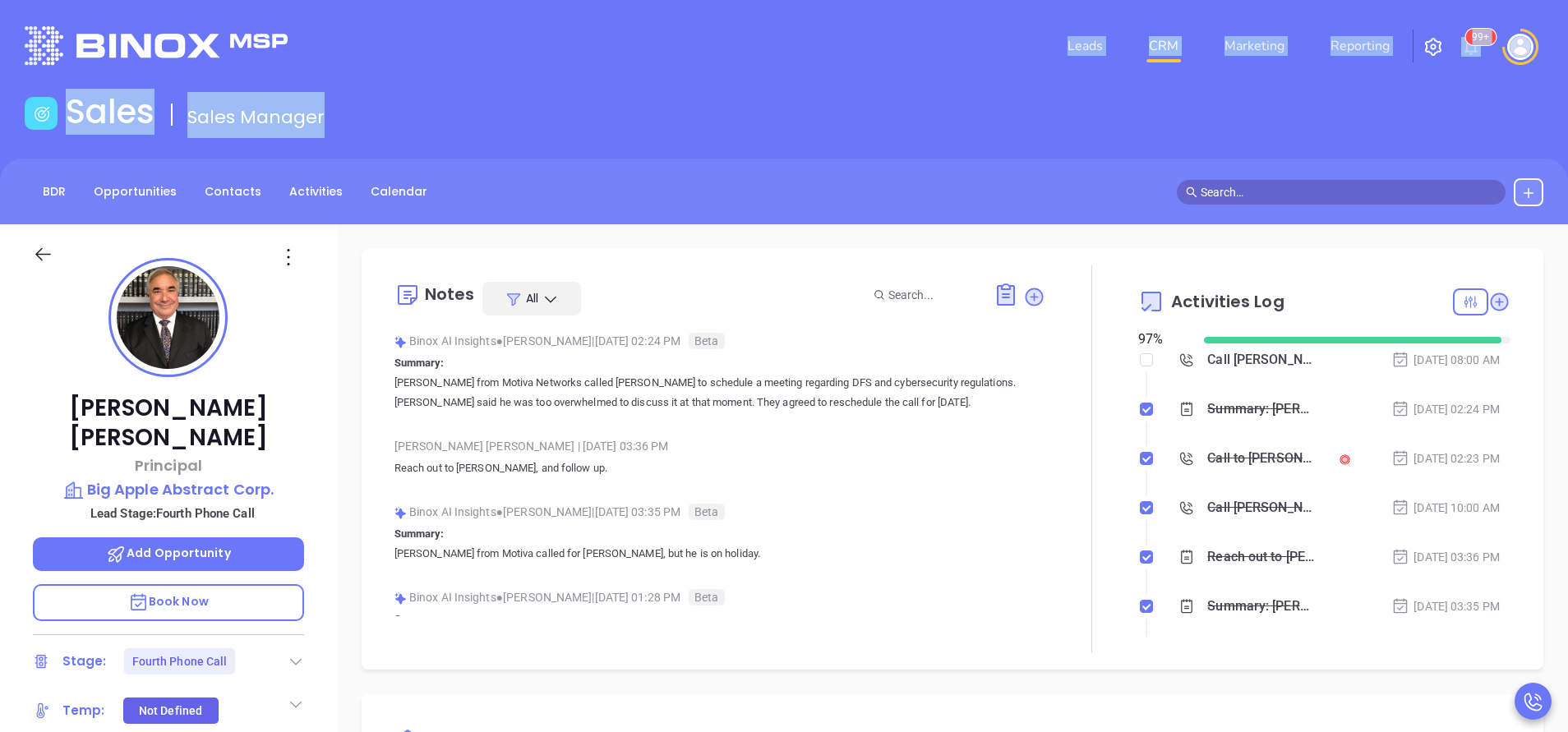
click at [734, 129] on div "Sales Sales Manager" at bounding box center [784, 115] width 1539 height 46
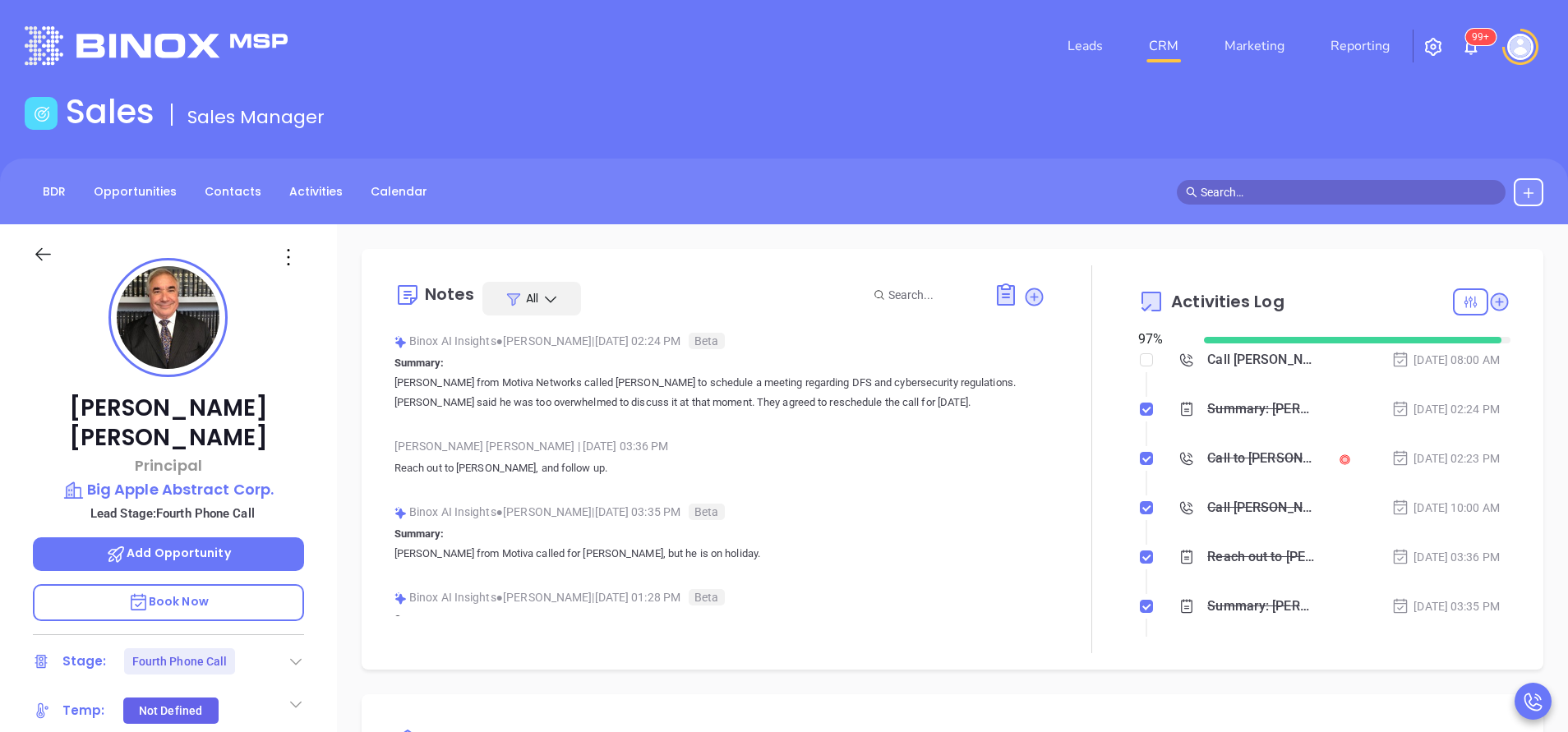
click at [729, 43] on div "Leads CRM Marketing Reporting 99+" at bounding box center [1040, 45] width 1026 height 59
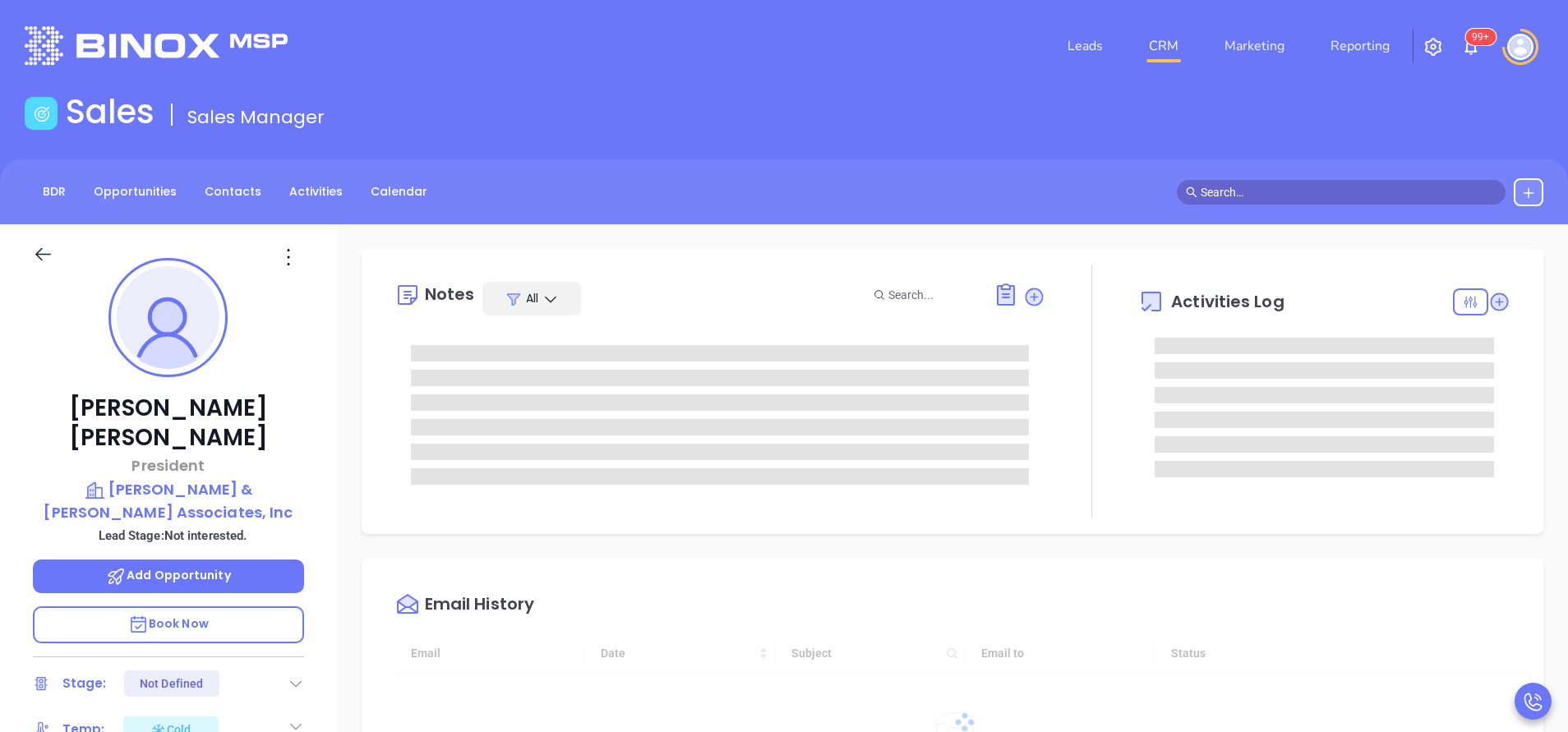
type input "[DATE]"
type input "[PERSON_NAME]"
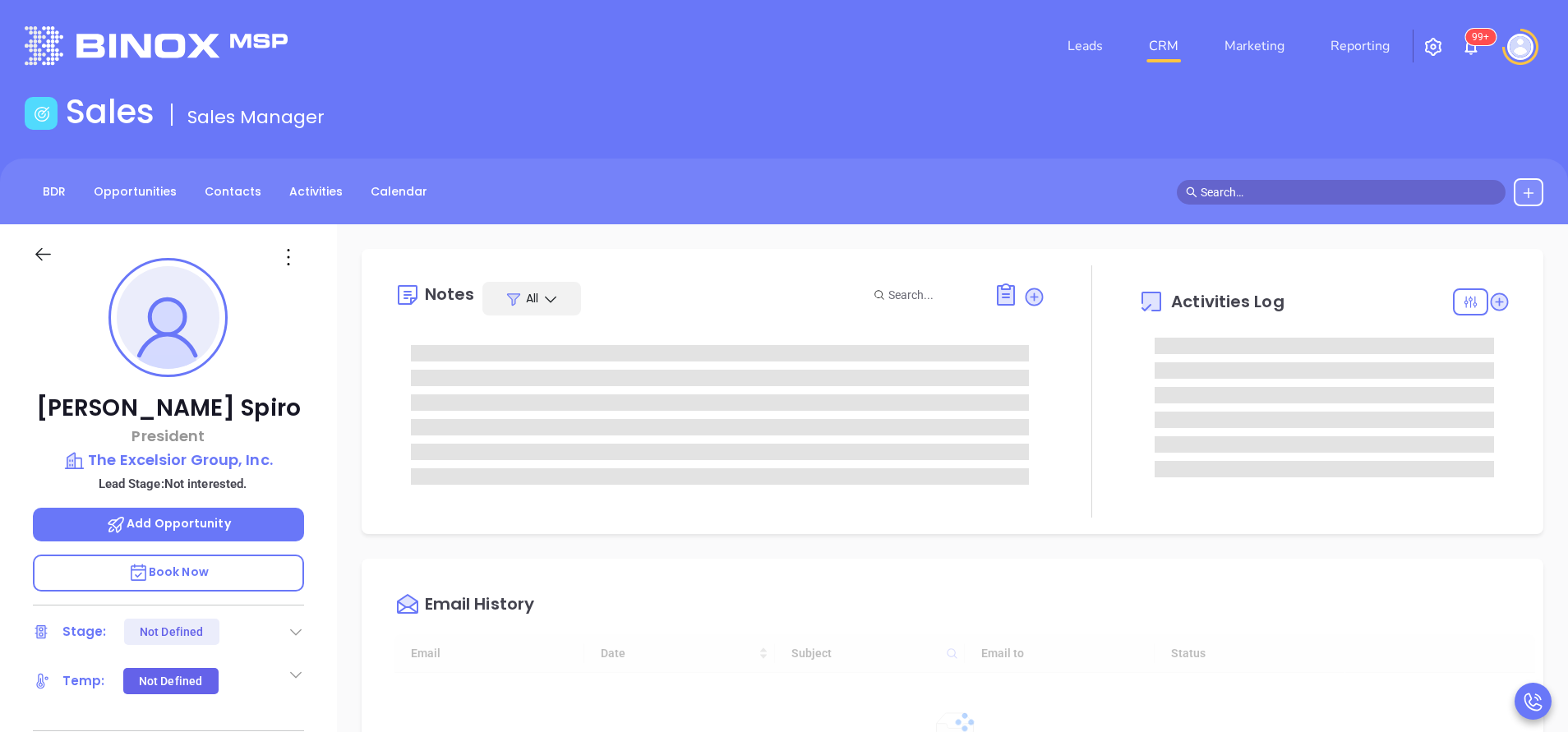
type input "[DATE]"
type input "[PERSON_NAME]"
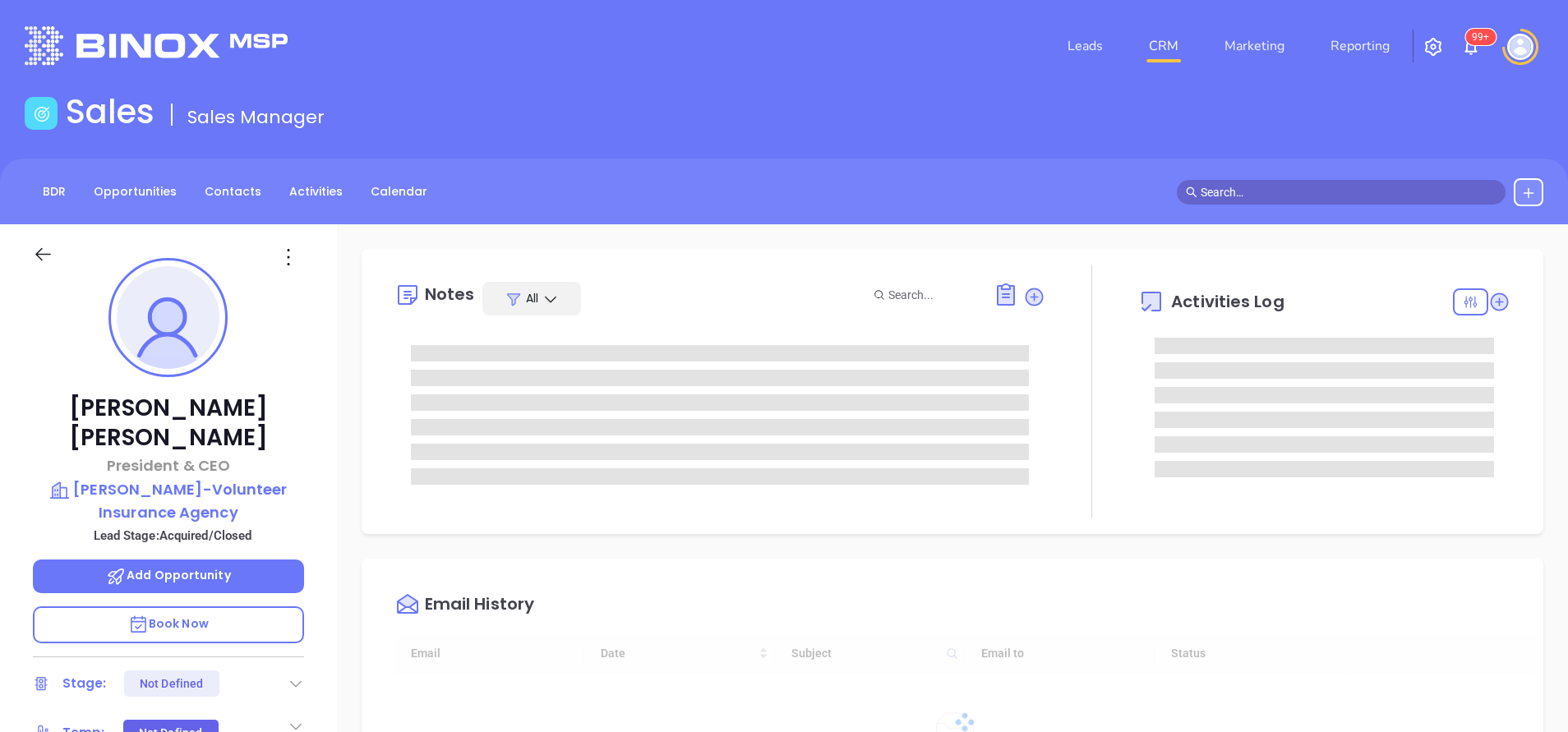
type input "[DATE]"
type input "[PERSON_NAME]"
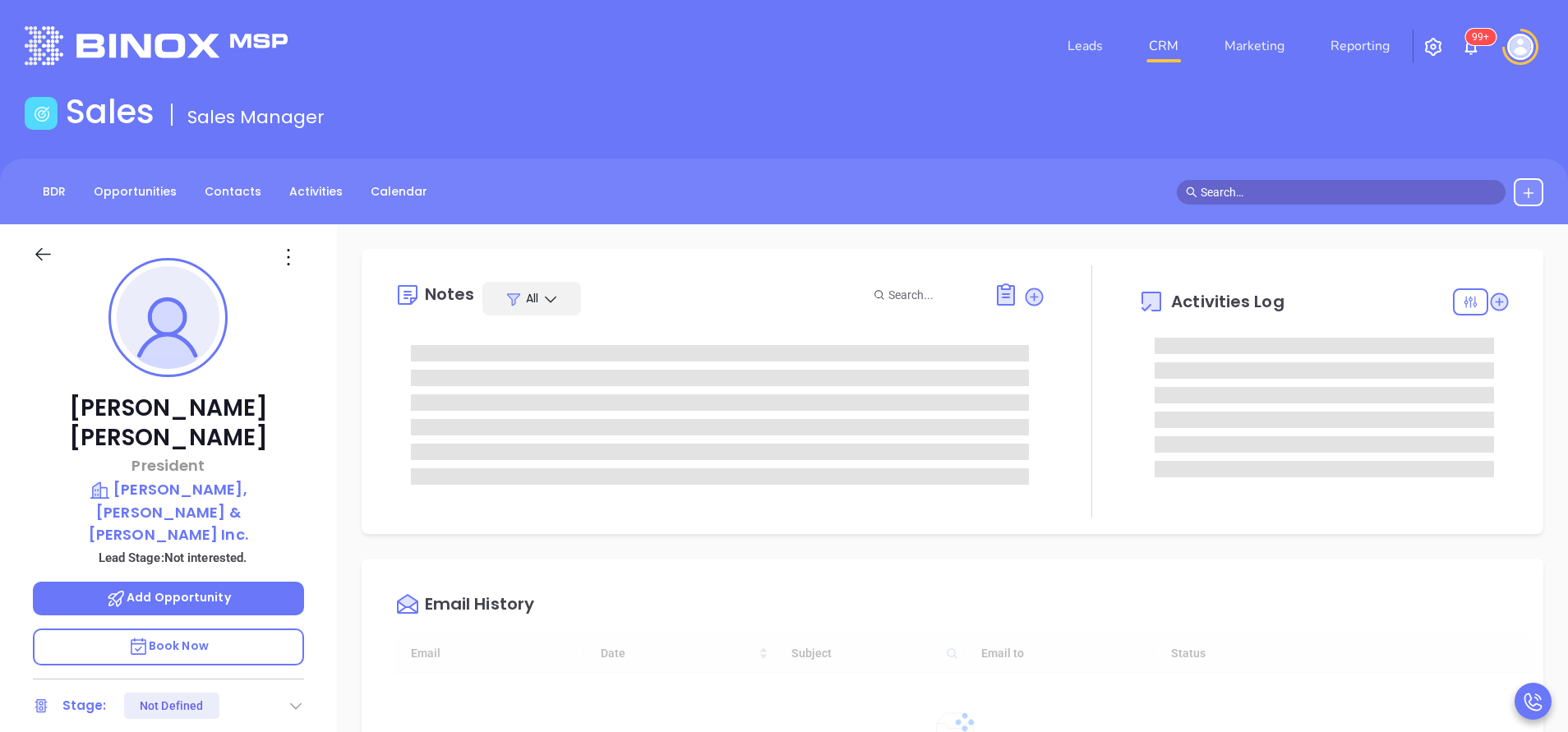
type input "[DATE]"
type input "[PERSON_NAME]"
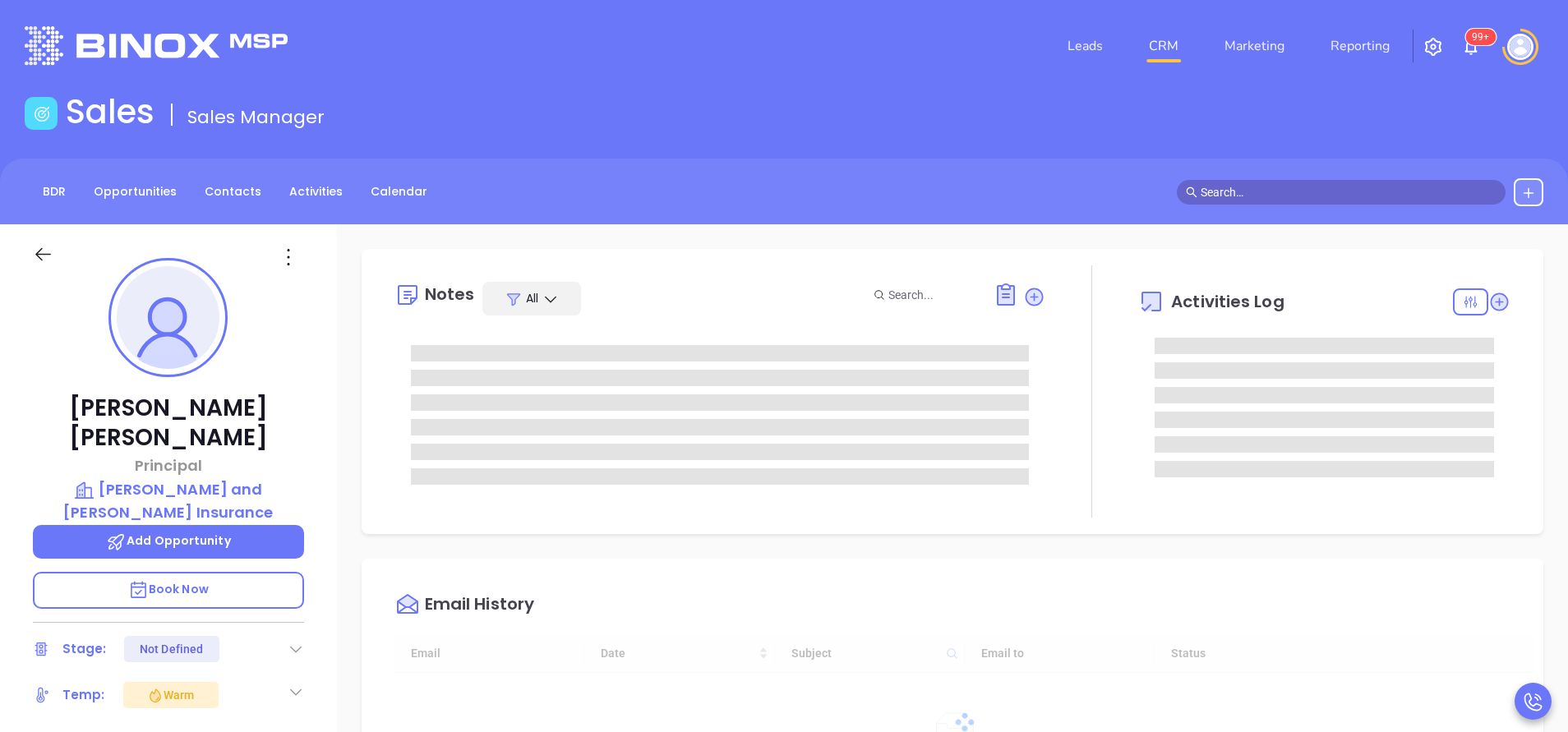
type input "[DATE]"
type input "[PERSON_NAME]"
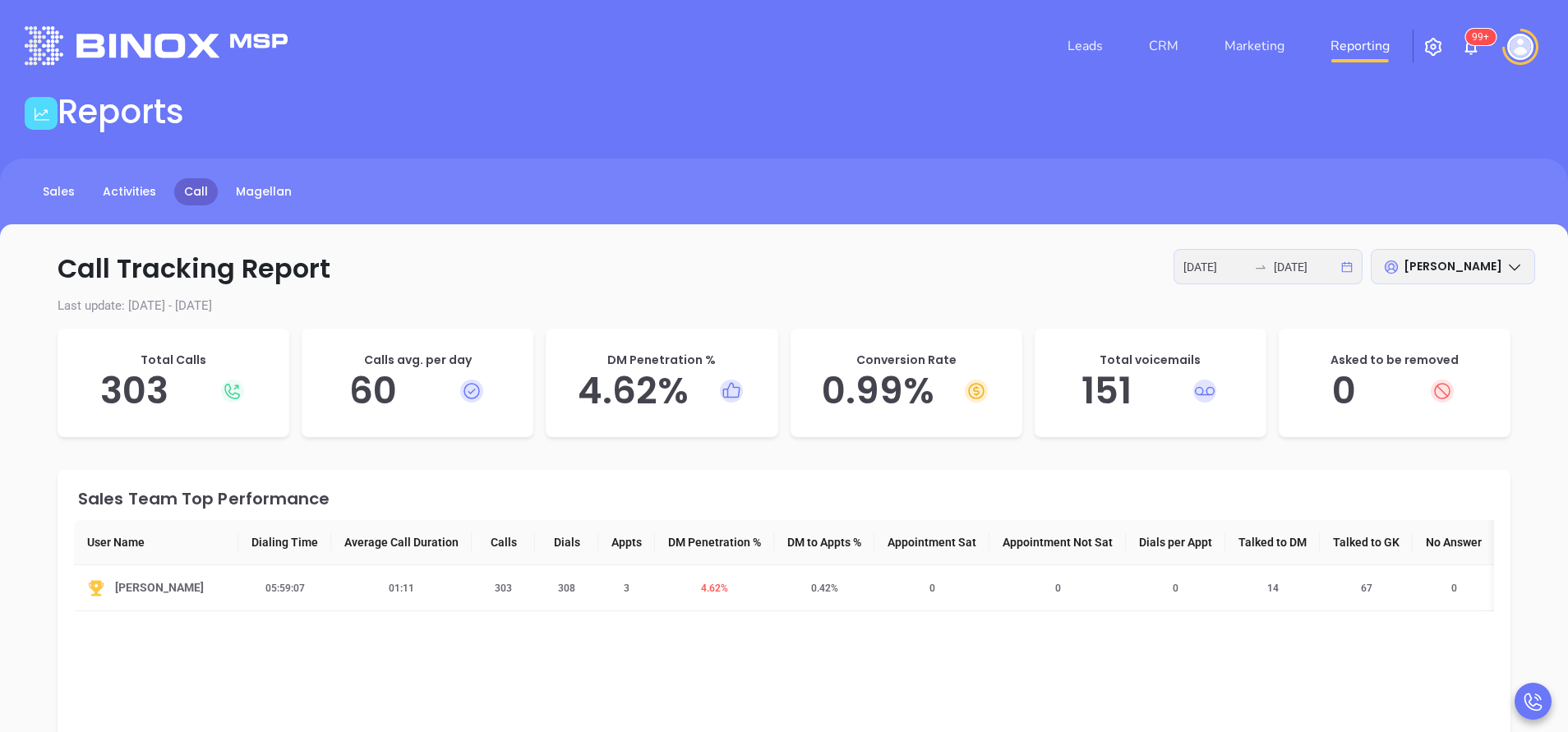
scroll to position [246, 0]
